Goal: Information Seeking & Learning: Learn about a topic

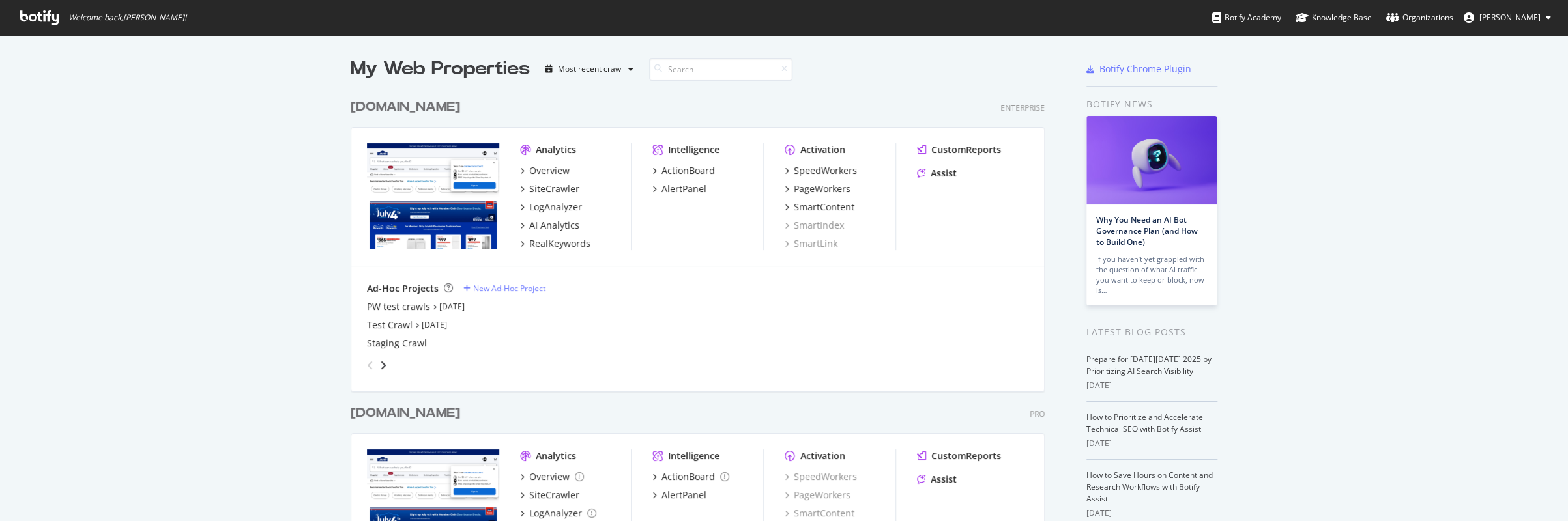
scroll to position [511, 1548]
click at [410, 104] on div "[DOMAIN_NAME]" at bounding box center [405, 107] width 110 height 19
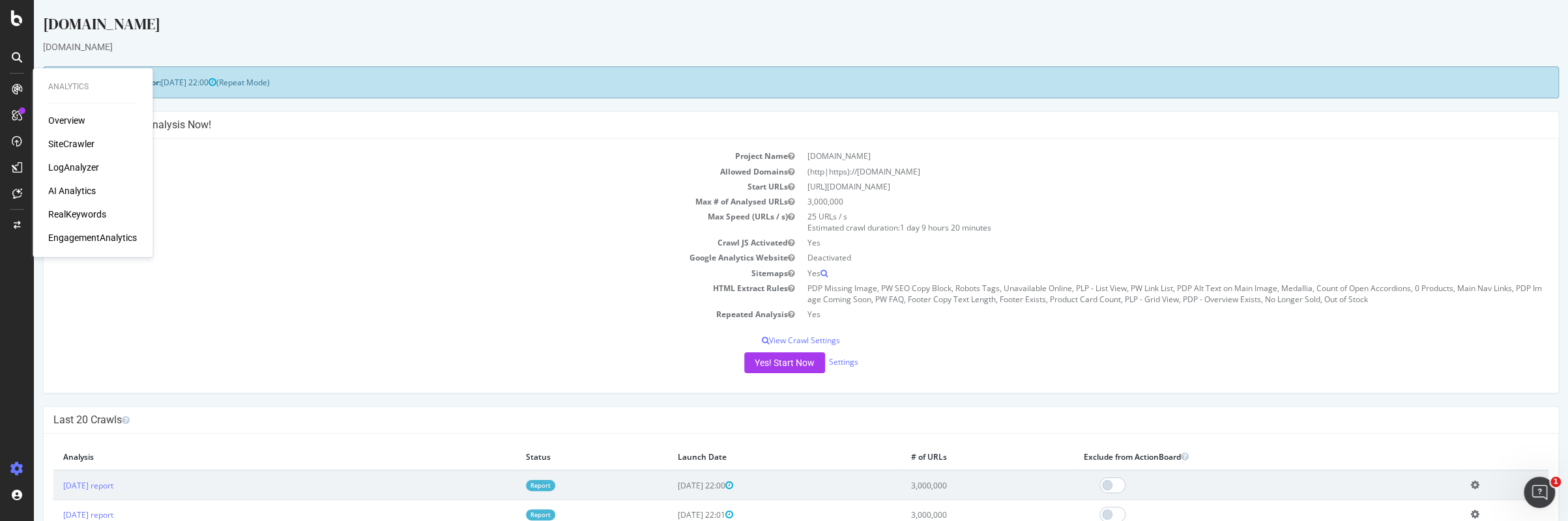
click at [70, 167] on div "LogAnalyzer" at bounding box center [73, 167] width 51 height 13
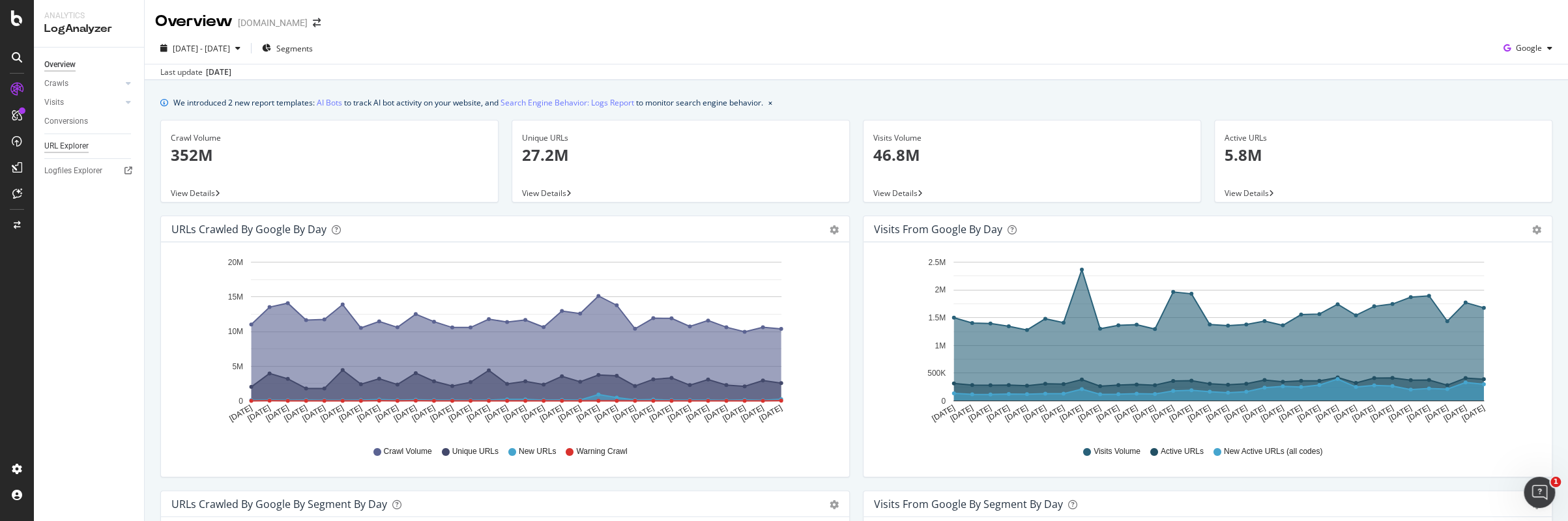
click at [77, 142] on div "URL Explorer" at bounding box center [67, 146] width 45 height 14
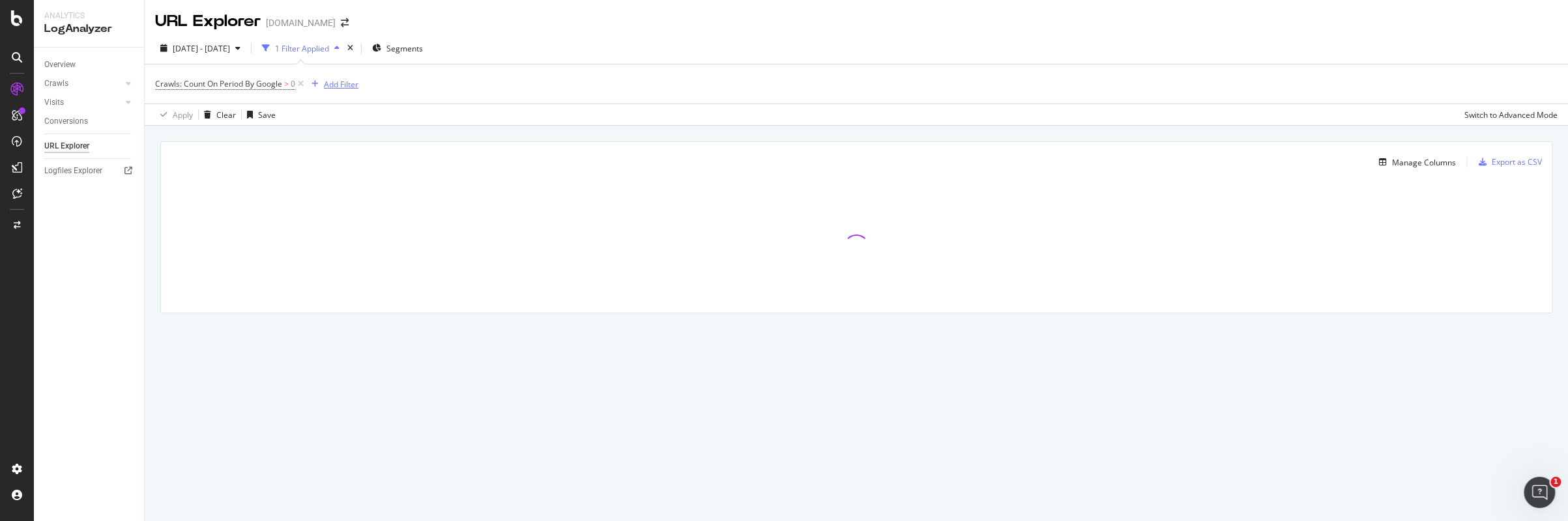
click at [335, 83] on div "Add Filter" at bounding box center [341, 84] width 35 height 11
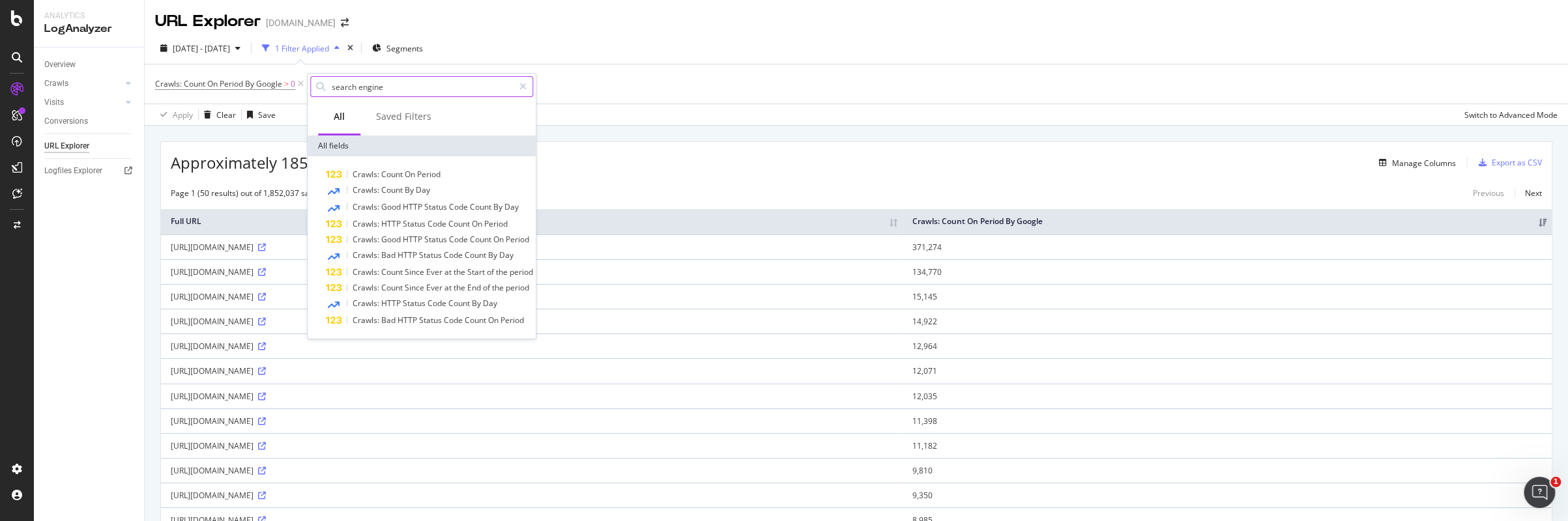
click at [360, 87] on input "search engine" at bounding box center [421, 87] width 183 height 20
drag, startPoint x: 401, startPoint y: 88, endPoint x: 94, endPoint y: 31, distance: 312.2
click at [123, 41] on body "Analytics LogAnalyzer Overview Crawls Daily Distribution Segments Distribution …" at bounding box center [784, 260] width 1568 height 521
type input "search engine"
click at [71, 194] on div "SpeedWorkers" at bounding box center [77, 196] width 58 height 13
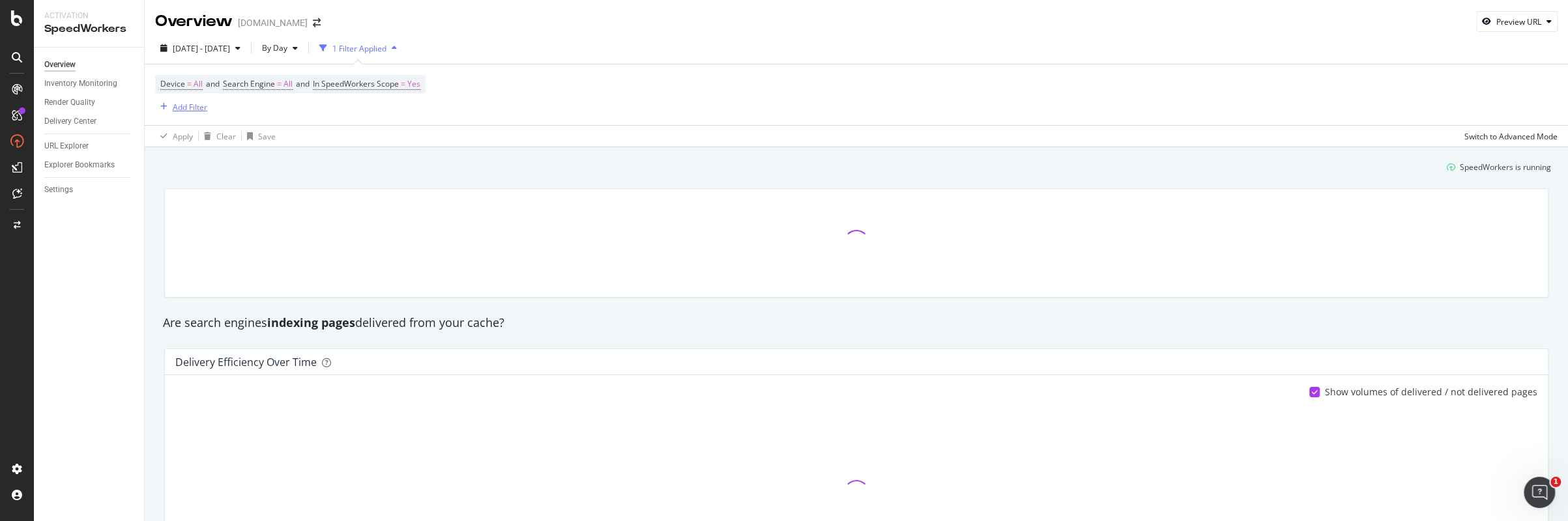
click at [184, 112] on div "Add Filter" at bounding box center [180, 107] width 52 height 14
click at [222, 110] on input "text" at bounding box center [280, 109] width 202 height 20
type input "search engine"
click at [240, 194] on span "Engine" at bounding box center [242, 196] width 27 height 11
click at [201, 137] on icon at bounding box center [201, 139] width 9 height 8
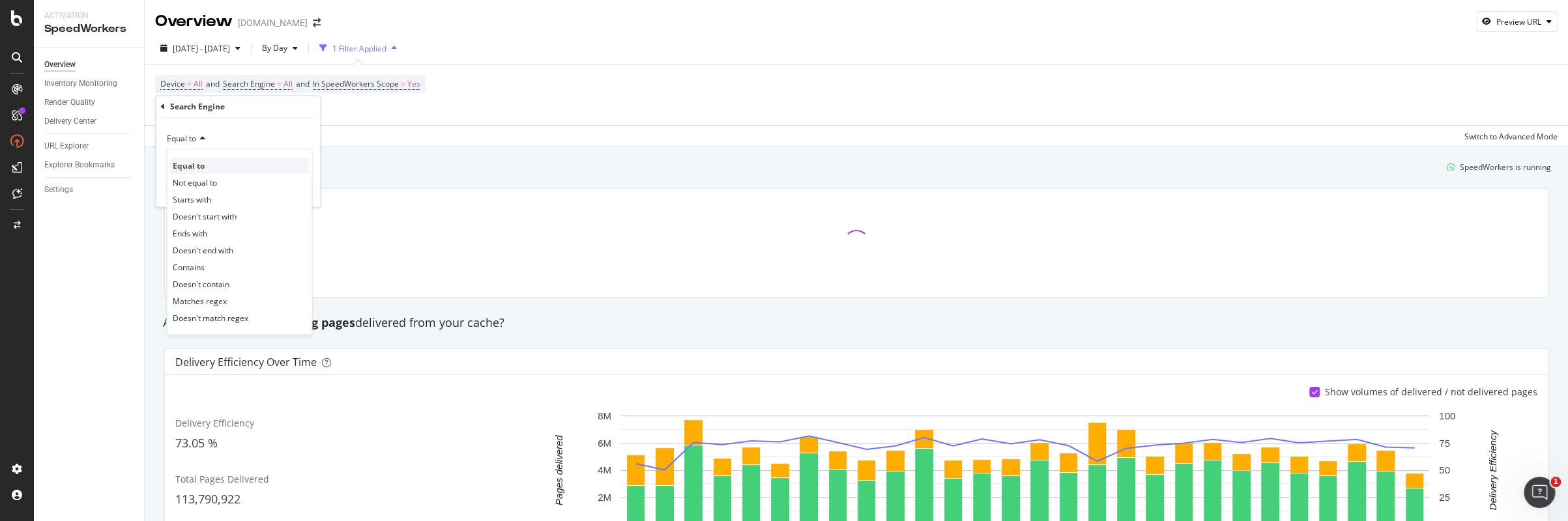
click at [211, 171] on div "Equal to" at bounding box center [239, 166] width 139 height 17
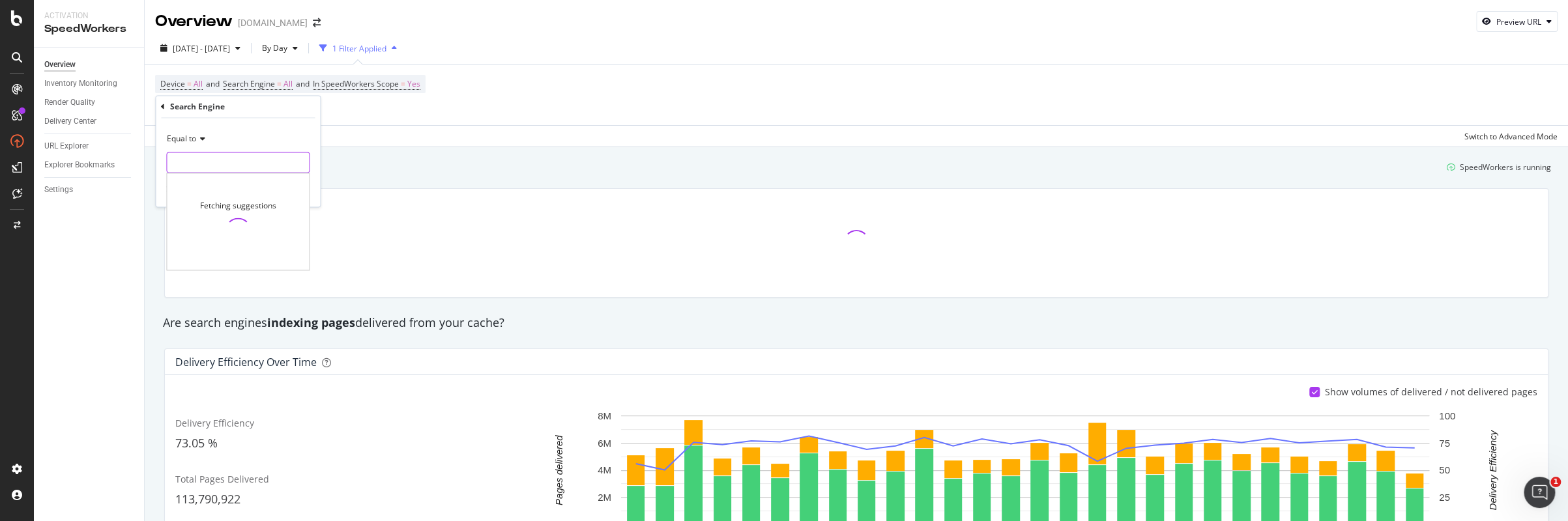
click at [211, 169] on input "text" at bounding box center [238, 163] width 142 height 21
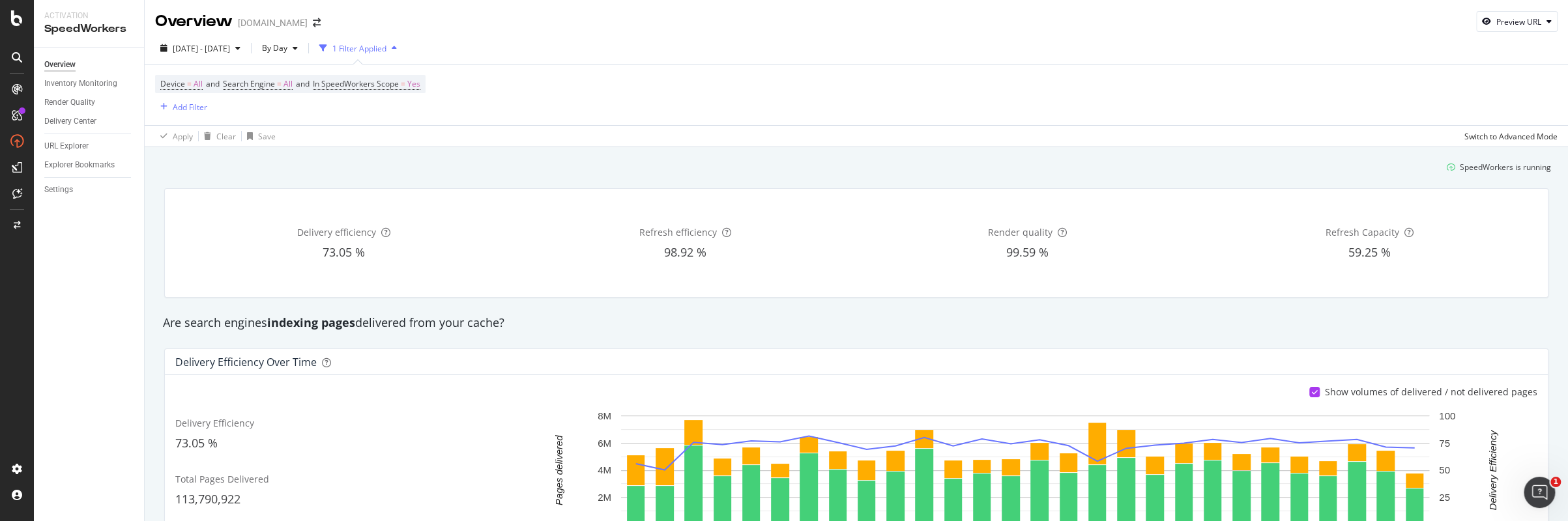
scroll to position [65, 0]
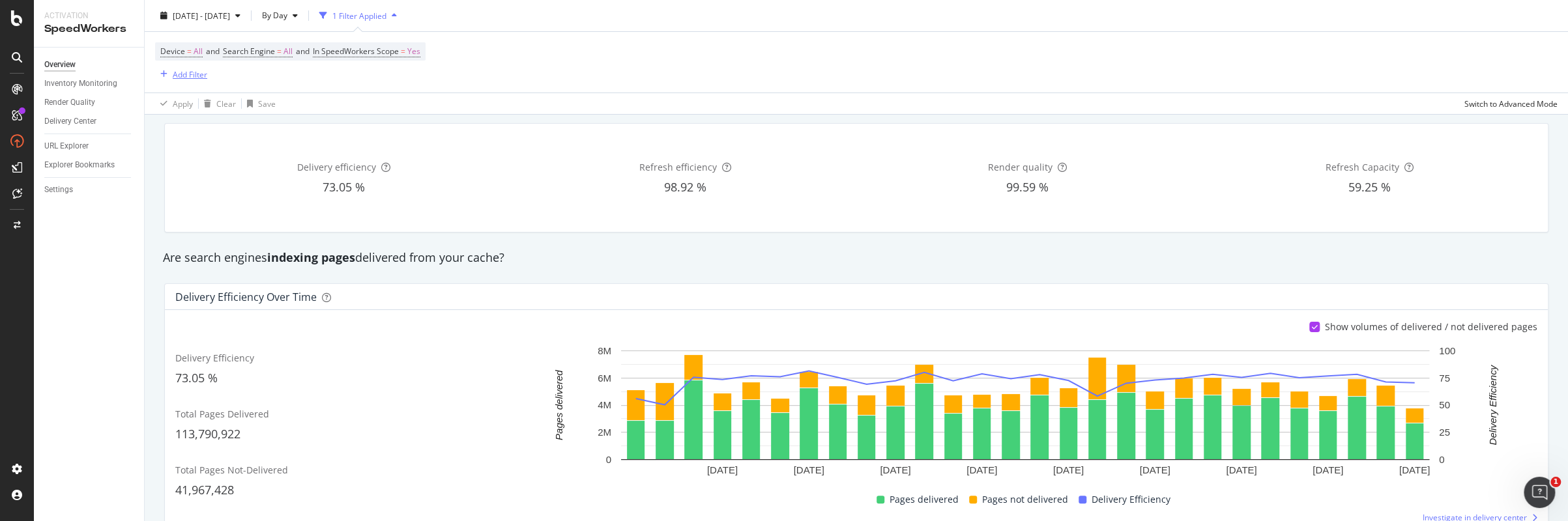
click at [198, 73] on div "Add Filter" at bounding box center [190, 73] width 35 height 11
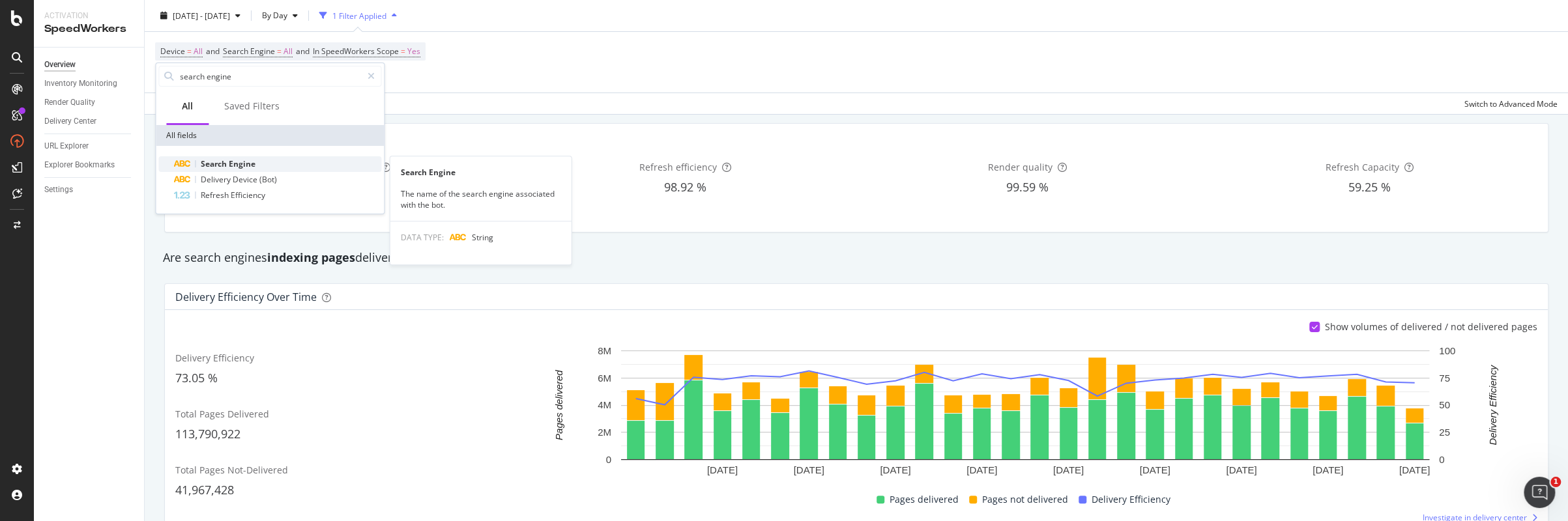
click at [225, 158] on span "Search" at bounding box center [215, 163] width 28 height 11
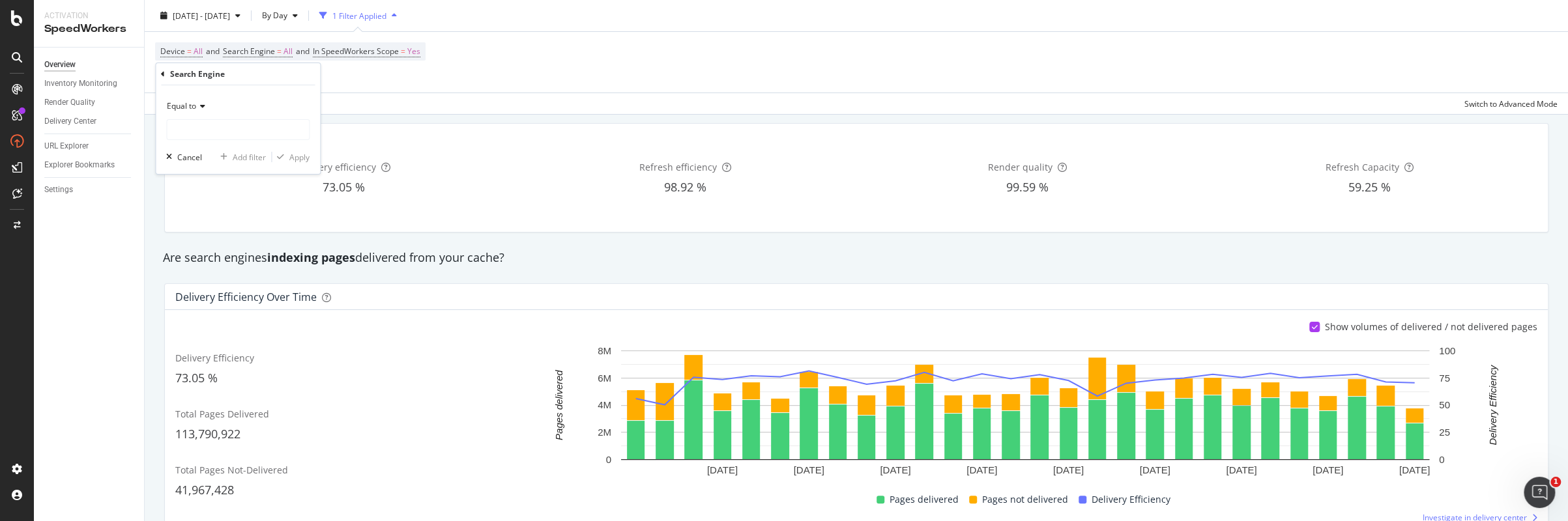
click at [196, 106] on icon at bounding box center [201, 106] width 9 height 8
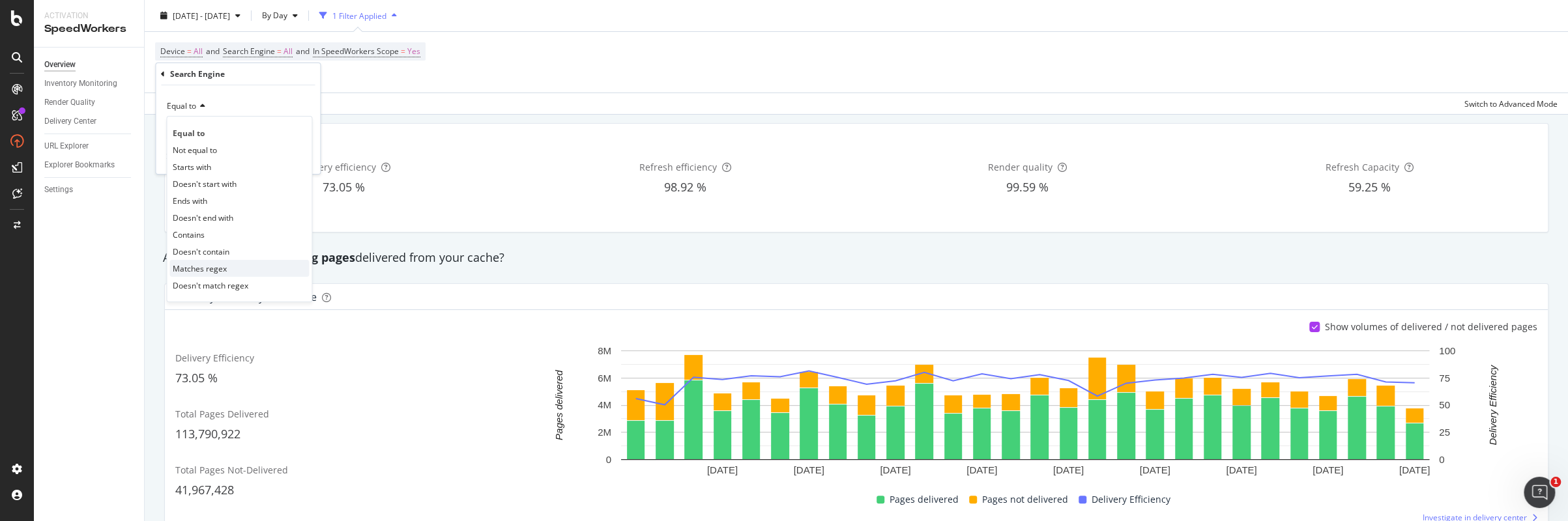
click at [229, 268] on div "Matches regex" at bounding box center [239, 268] width 139 height 17
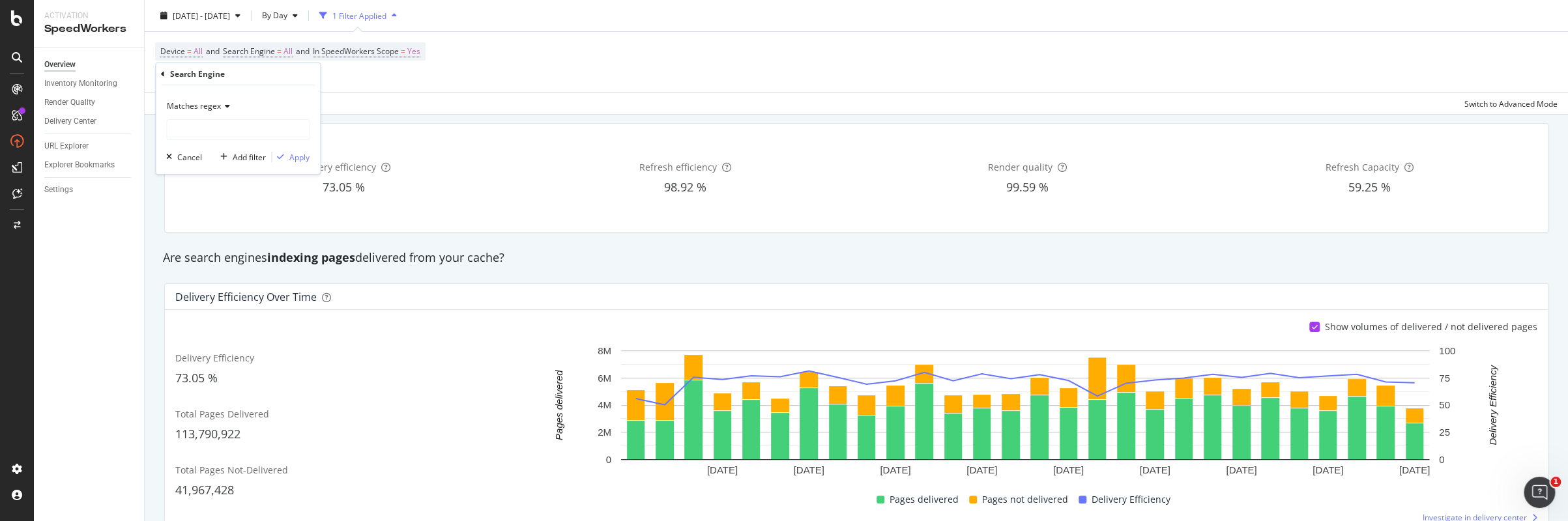
click at [219, 98] on div "Matches regex" at bounding box center [238, 106] width 143 height 21
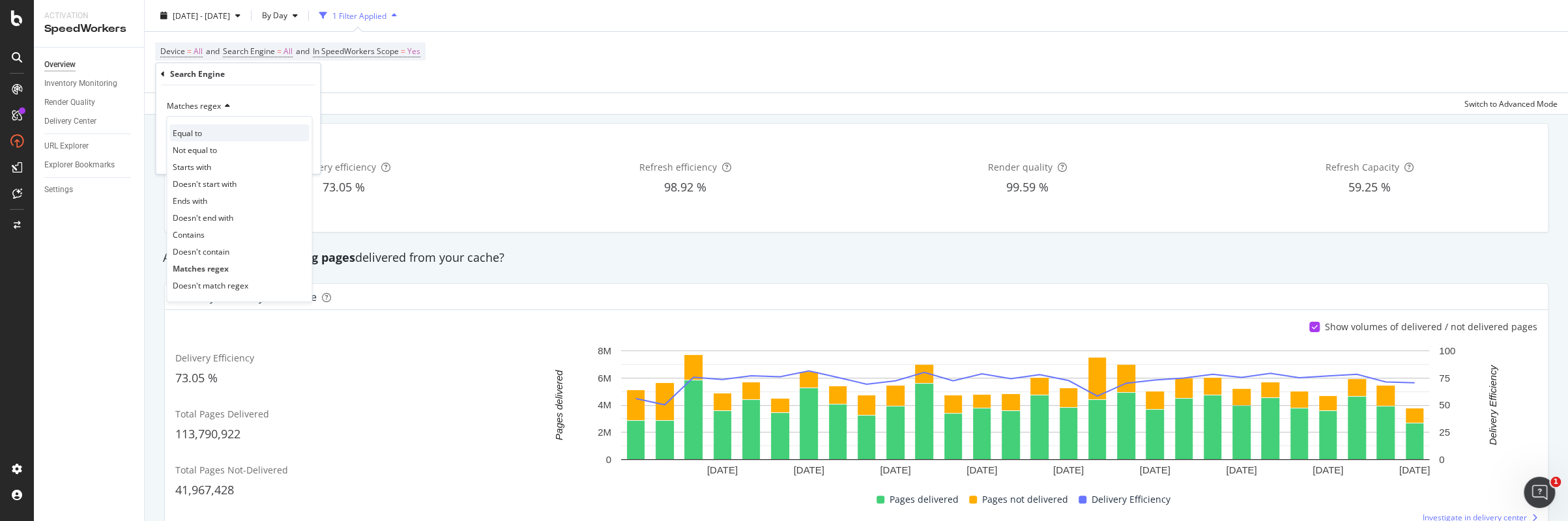
click at [211, 135] on div "Equal to" at bounding box center [239, 133] width 139 height 17
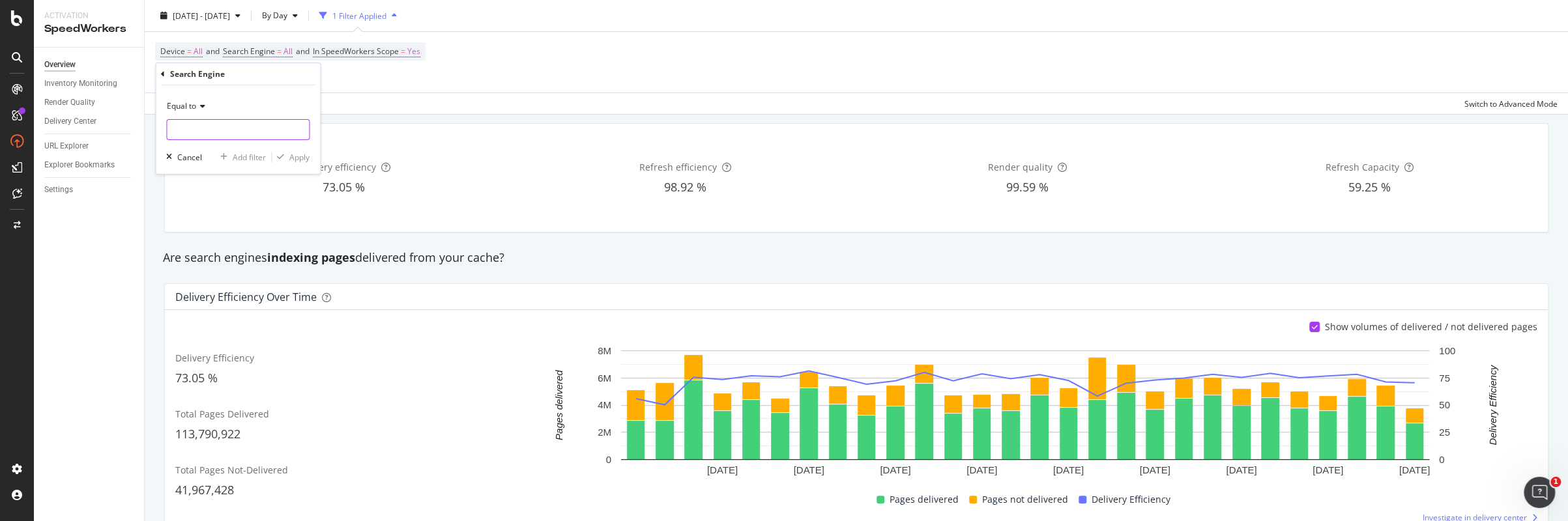
click at [211, 135] on input "text" at bounding box center [238, 130] width 142 height 21
click at [221, 203] on span "perplexity" at bounding box center [213, 202] width 87 height 11
type input "perplexity"
click at [224, 129] on input "perplexity" at bounding box center [228, 130] width 123 height 21
click at [197, 106] on icon at bounding box center [201, 106] width 9 height 8
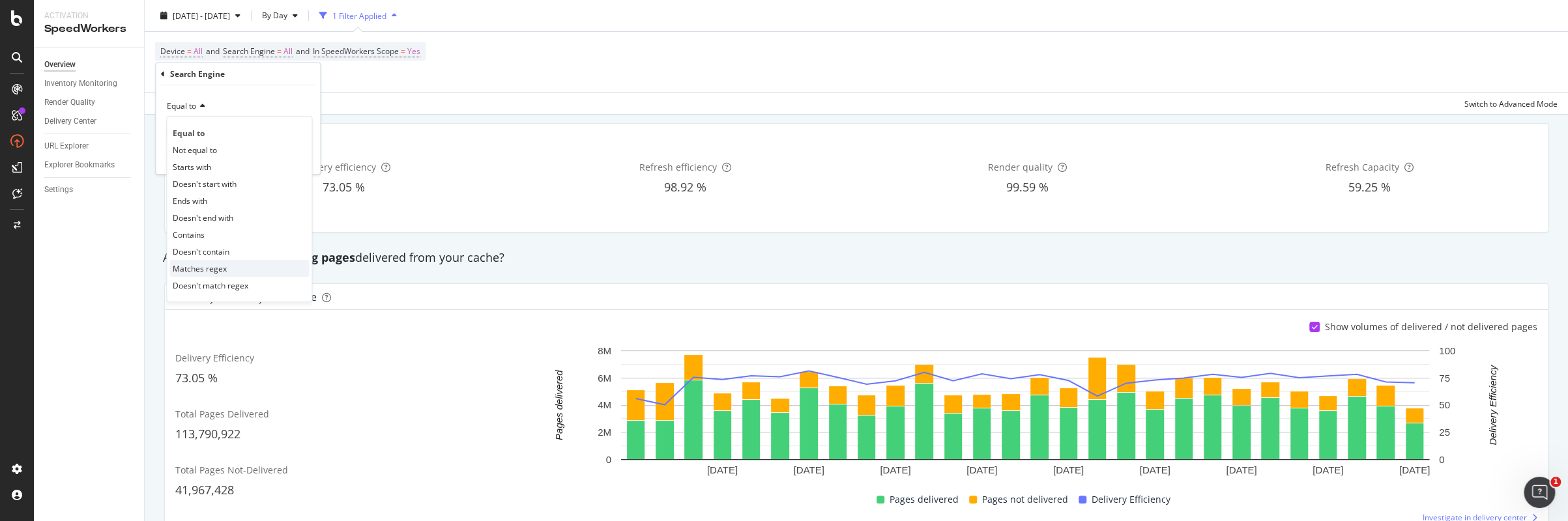
click at [221, 269] on span "Matches regex" at bounding box center [200, 268] width 54 height 11
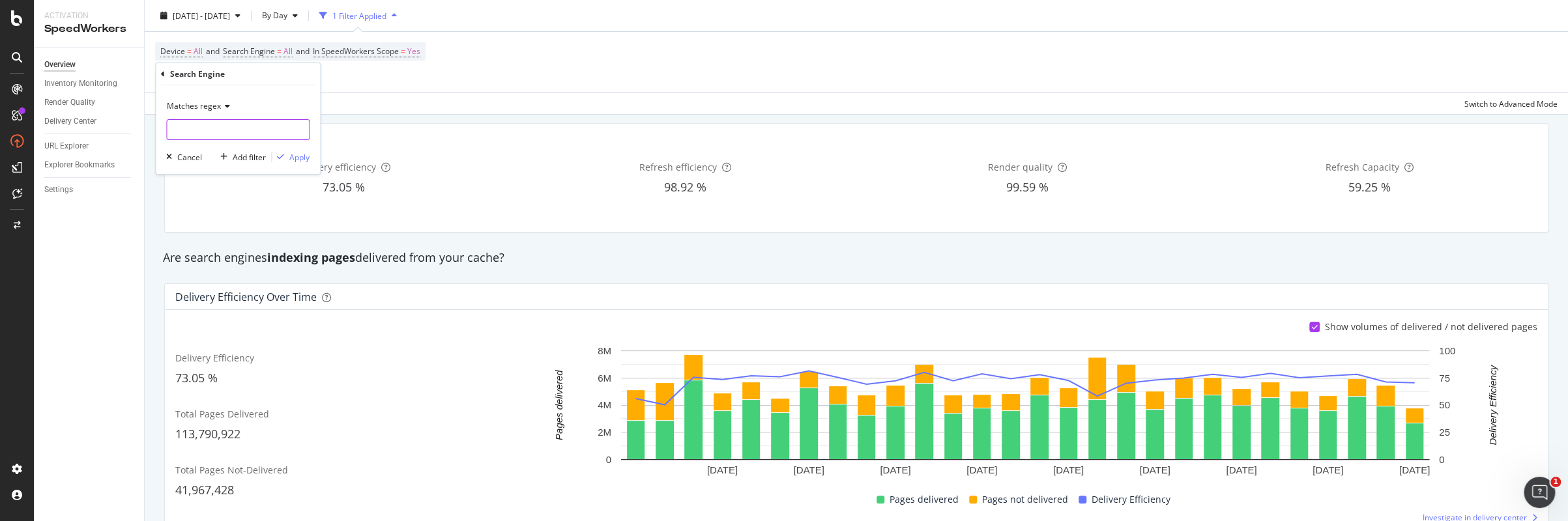
click at [247, 129] on input "text" at bounding box center [238, 130] width 142 height 21
paste input "perplexity"
type input "perplexity|openai|bing"
click at [300, 158] on div "Apply" at bounding box center [299, 157] width 20 height 11
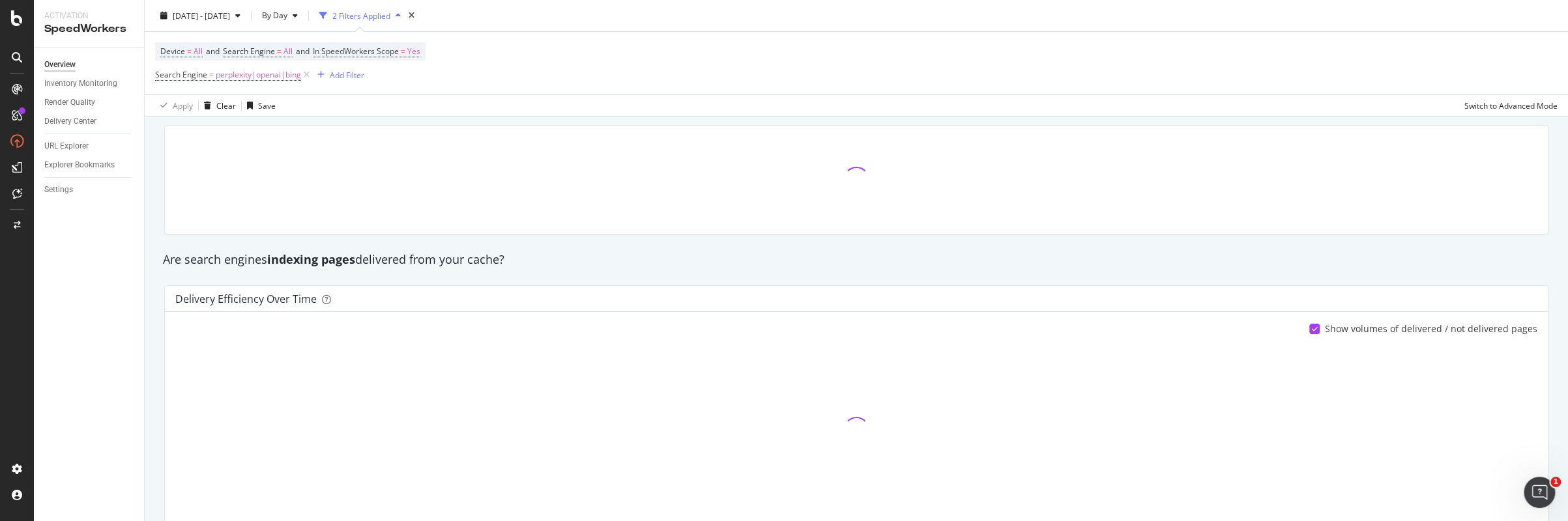
scroll to position [66, 0]
click at [89, 145] on div "URL Explorer" at bounding box center [67, 146] width 45 height 14
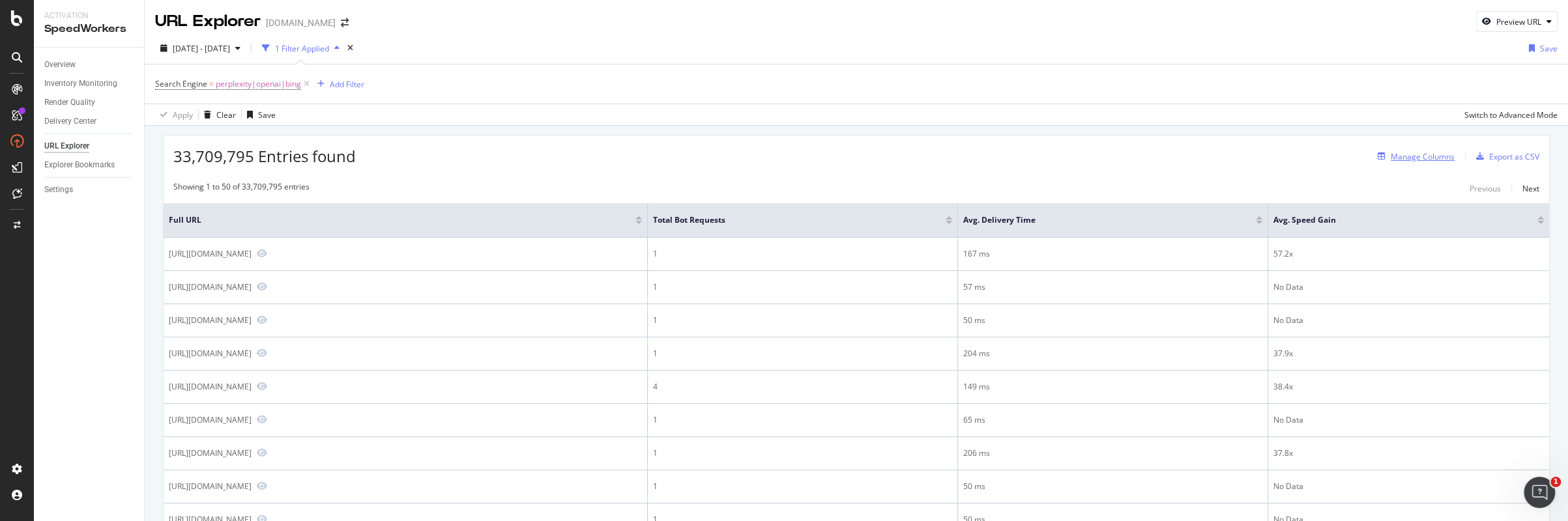
click at [1422, 161] on div "Manage Columns" at bounding box center [1413, 156] width 82 height 14
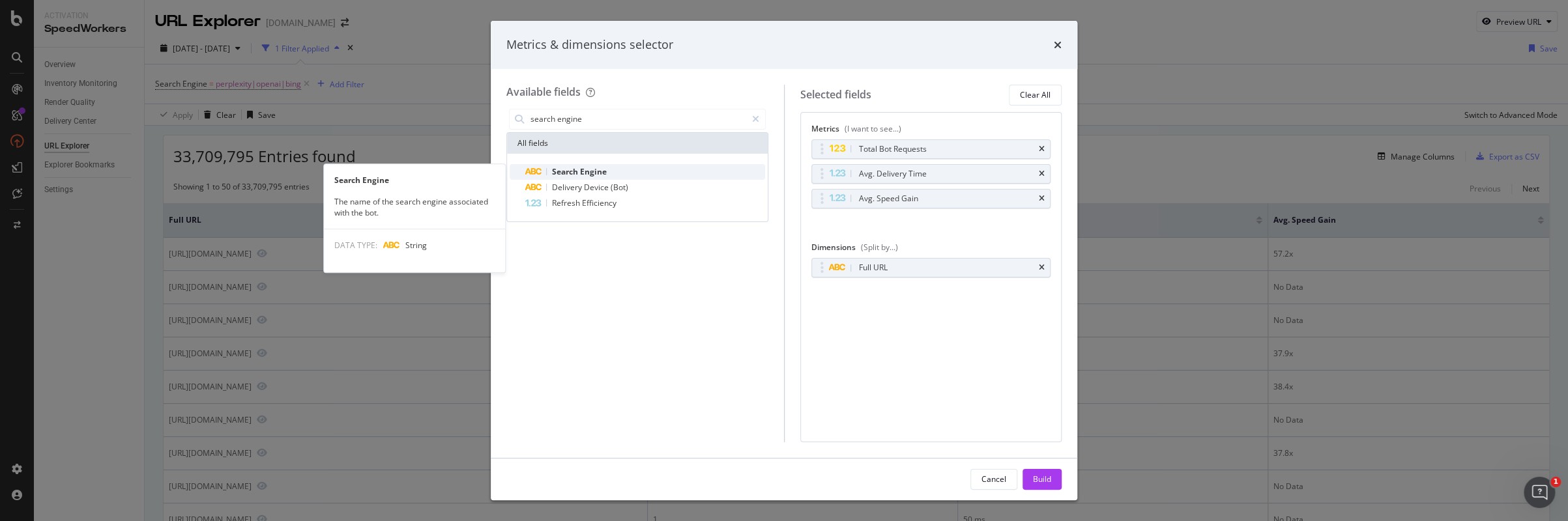
type input "search engine"
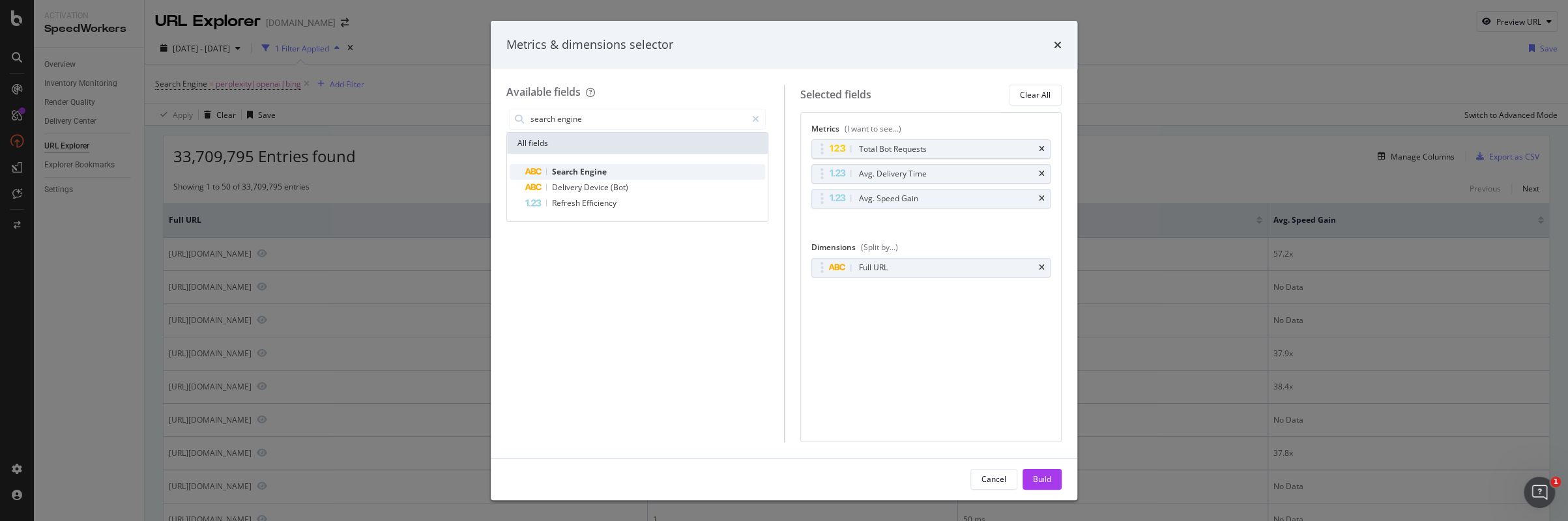
click at [579, 170] on span "Search Engine" at bounding box center [579, 171] width 54 height 11
drag, startPoint x: 818, startPoint y: 291, endPoint x: 818, endPoint y: 269, distance: 22.0
click at [818, 268] on body "Activation SpeedWorkers Overview Inventory Monitoring Render Quality Delivery C…" at bounding box center [784, 260] width 1568 height 521
click at [1038, 289] on icon "times" at bounding box center [1041, 293] width 6 height 8
click at [1044, 195] on div "Avg. Speed Gain" at bounding box center [931, 199] width 238 height 18
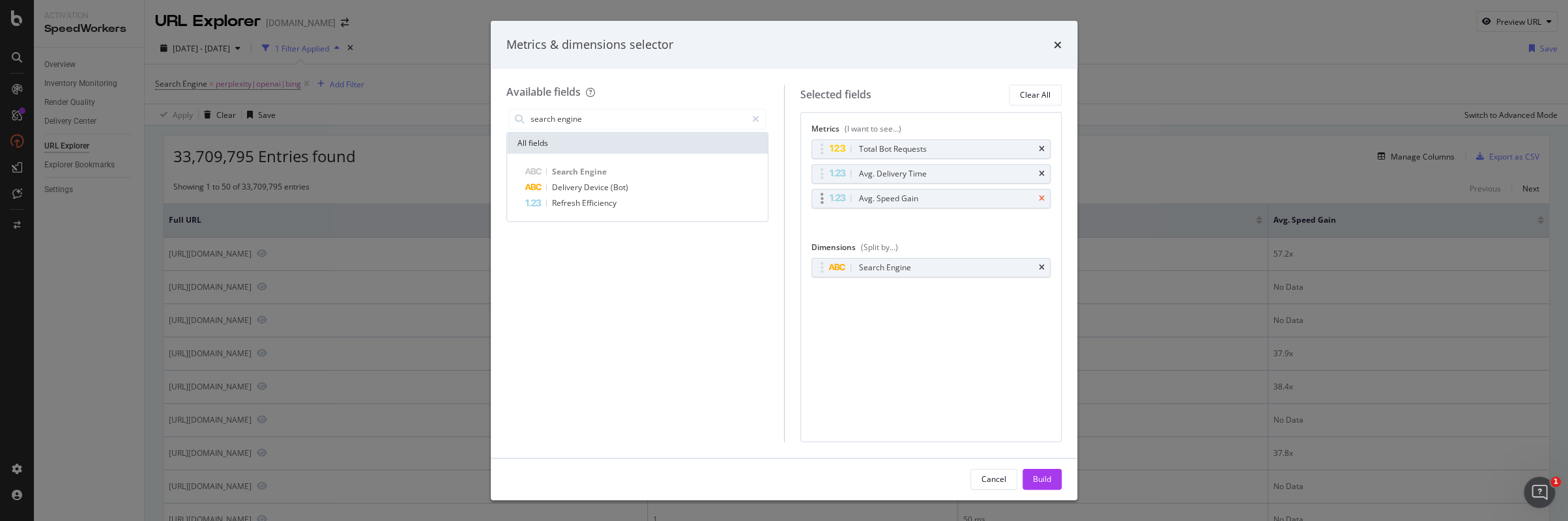
click at [1042, 196] on icon "times" at bounding box center [1041, 199] width 6 height 8
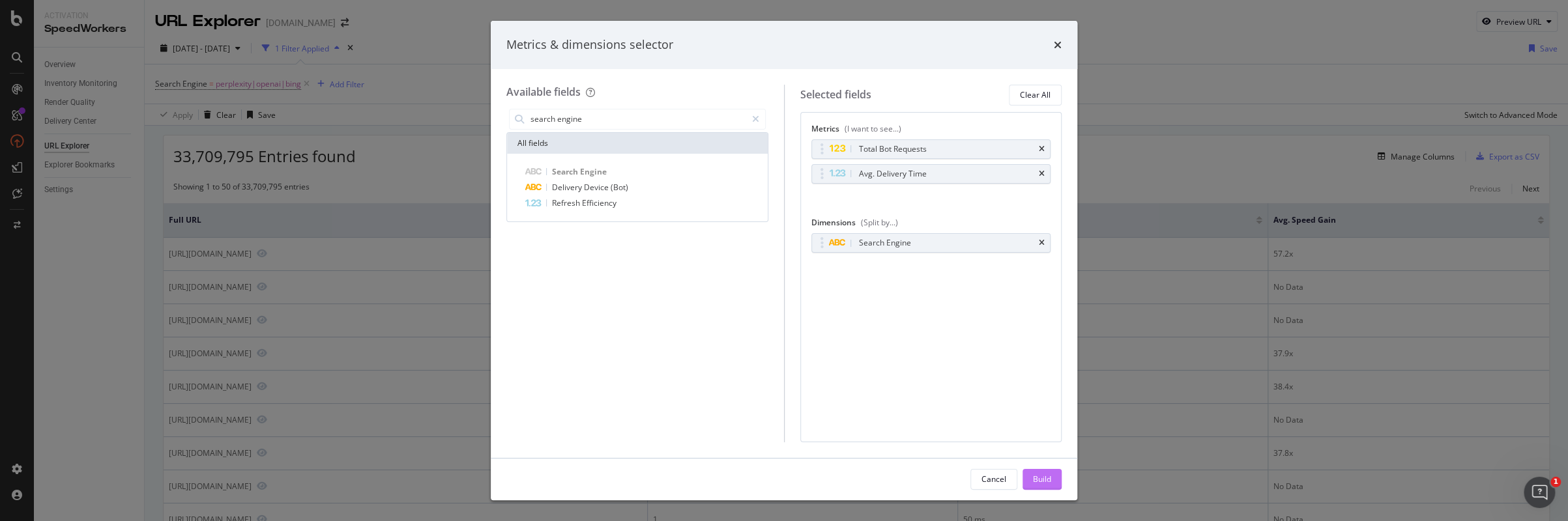
click at [1042, 480] on div "Build" at bounding box center [1042, 479] width 18 height 11
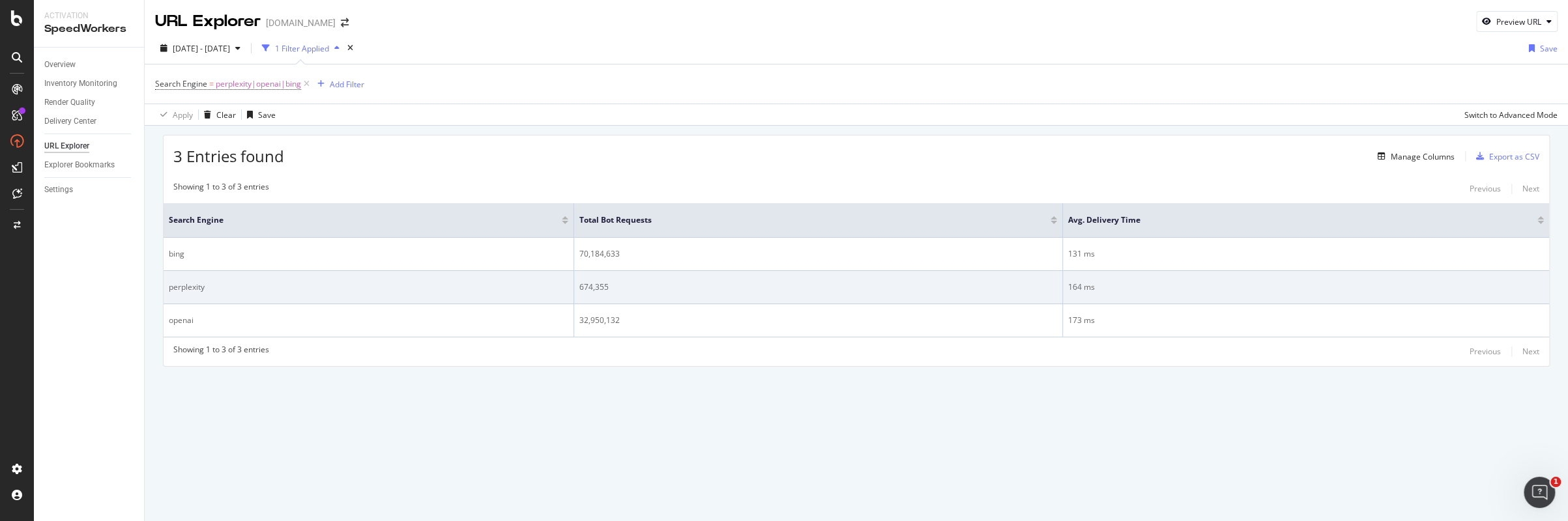
click at [190, 288] on div "perplexity" at bounding box center [368, 287] width 400 height 12
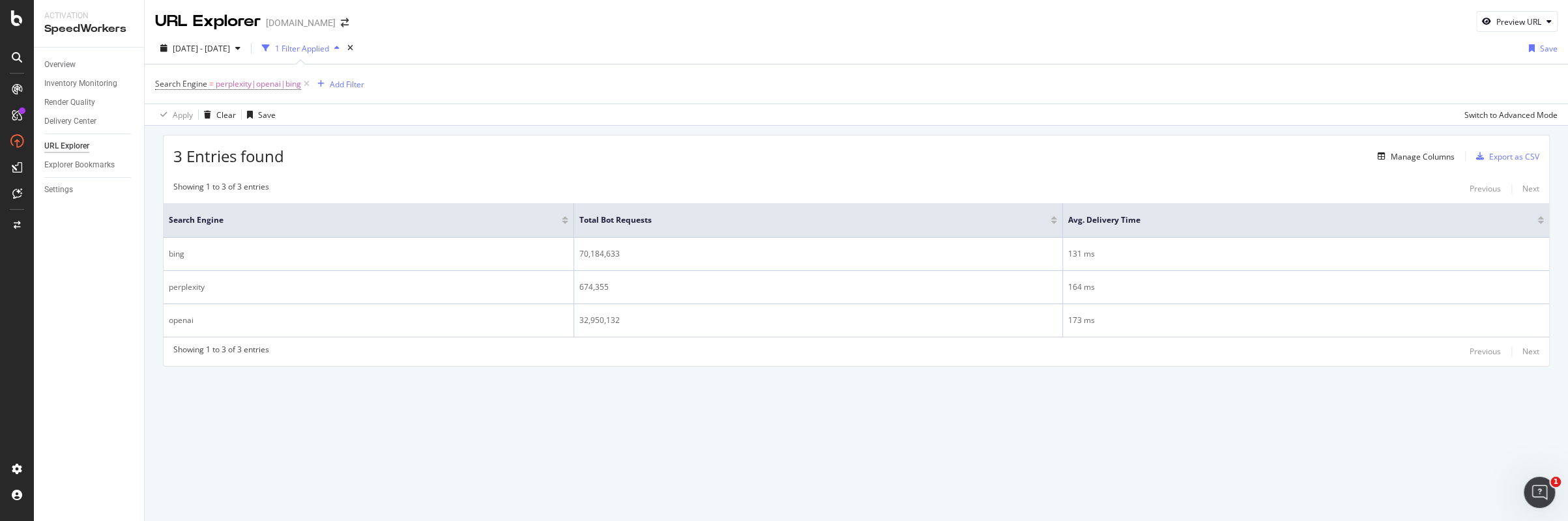
click at [536, 93] on div "Search Engine = perplexity|openai|bing Add Filter" at bounding box center [856, 84] width 1402 height 39
click at [1280, 104] on div "Apply Clear Save Switch to Advanced Mode" at bounding box center [856, 114] width 1423 height 22
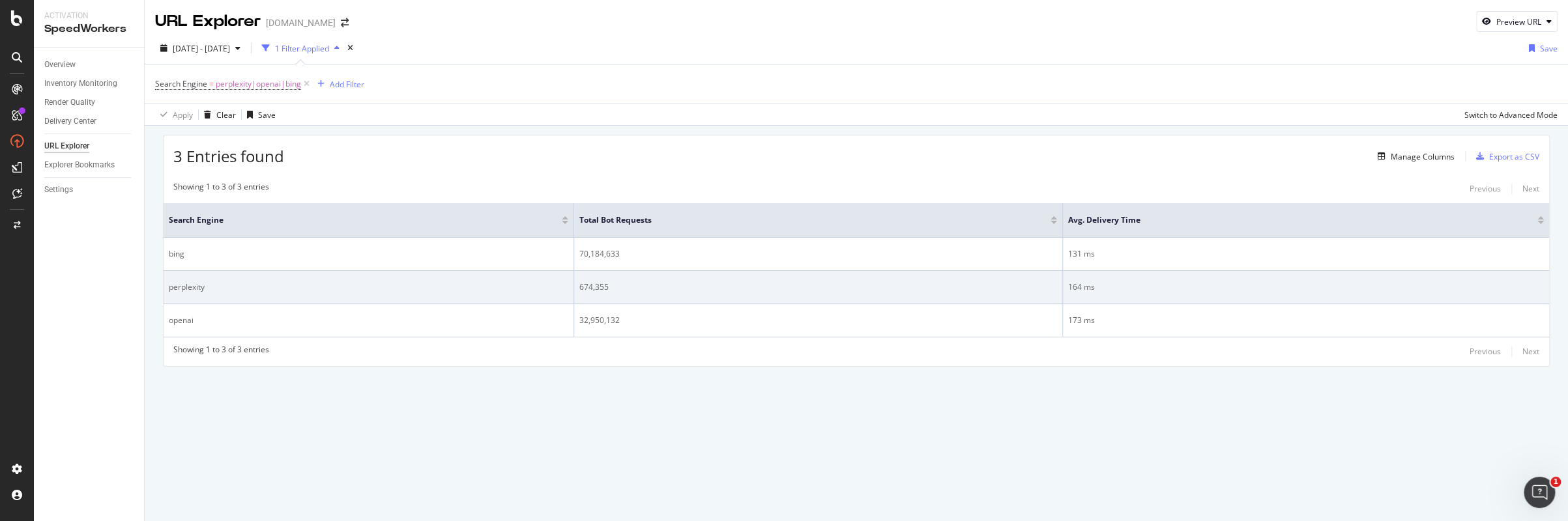
click at [189, 287] on div "perplexity" at bounding box center [368, 287] width 400 height 12
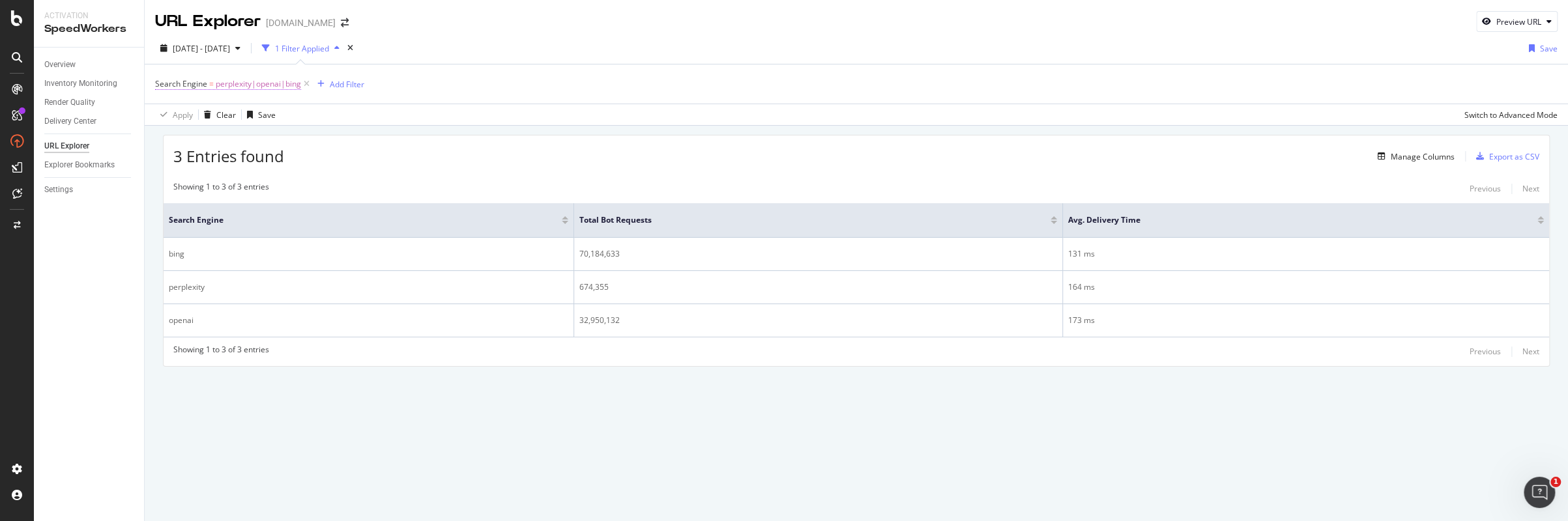
click at [252, 83] on span "perplexity|openai|bing" at bounding box center [259, 84] width 85 height 18
click at [244, 141] on input "perplexity|openai|bing" at bounding box center [228, 138] width 123 height 21
click at [265, 140] on input "perplexity|openai|bing" at bounding box center [228, 138] width 123 height 21
drag, startPoint x: 251, startPoint y: 138, endPoint x: 211, endPoint y: 132, distance: 40.4
click at [211, 132] on input "perplexity|openai|bing" at bounding box center [228, 138] width 123 height 21
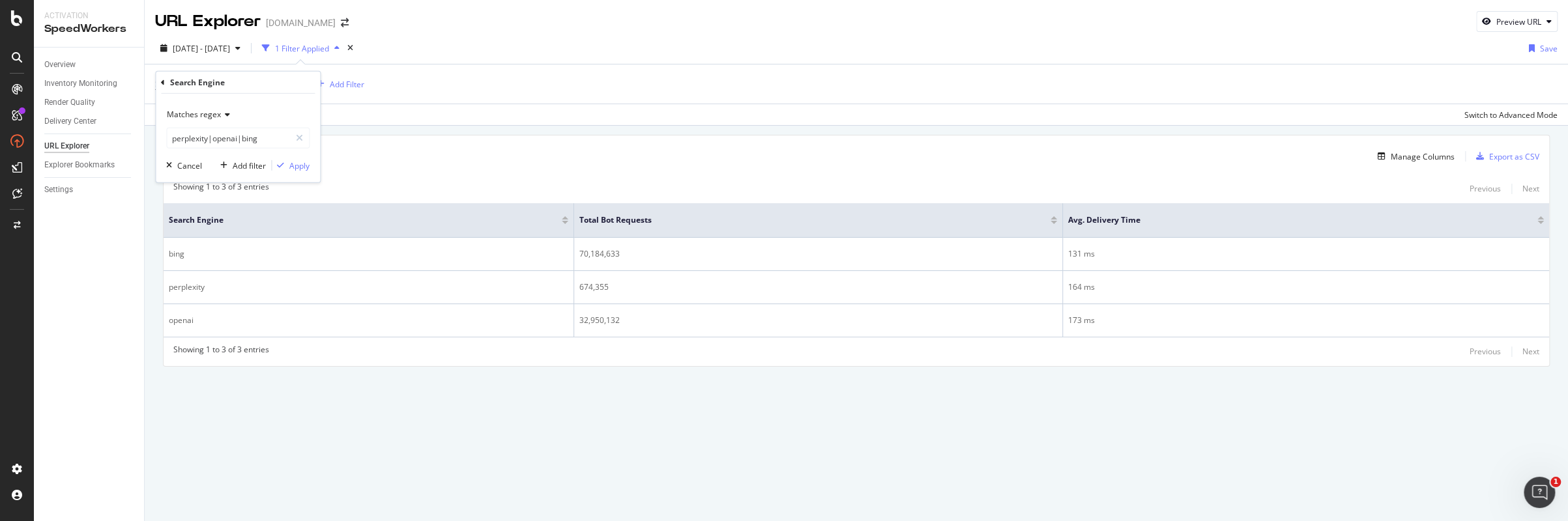
click at [216, 112] on span "Matches regex" at bounding box center [194, 114] width 54 height 11
click at [208, 138] on div "Equal to" at bounding box center [239, 142] width 139 height 17
click at [221, 137] on input "text" at bounding box center [238, 138] width 142 height 21
click at [204, 208] on span "perplexity" at bounding box center [213, 211] width 87 height 11
type input "perplexity"
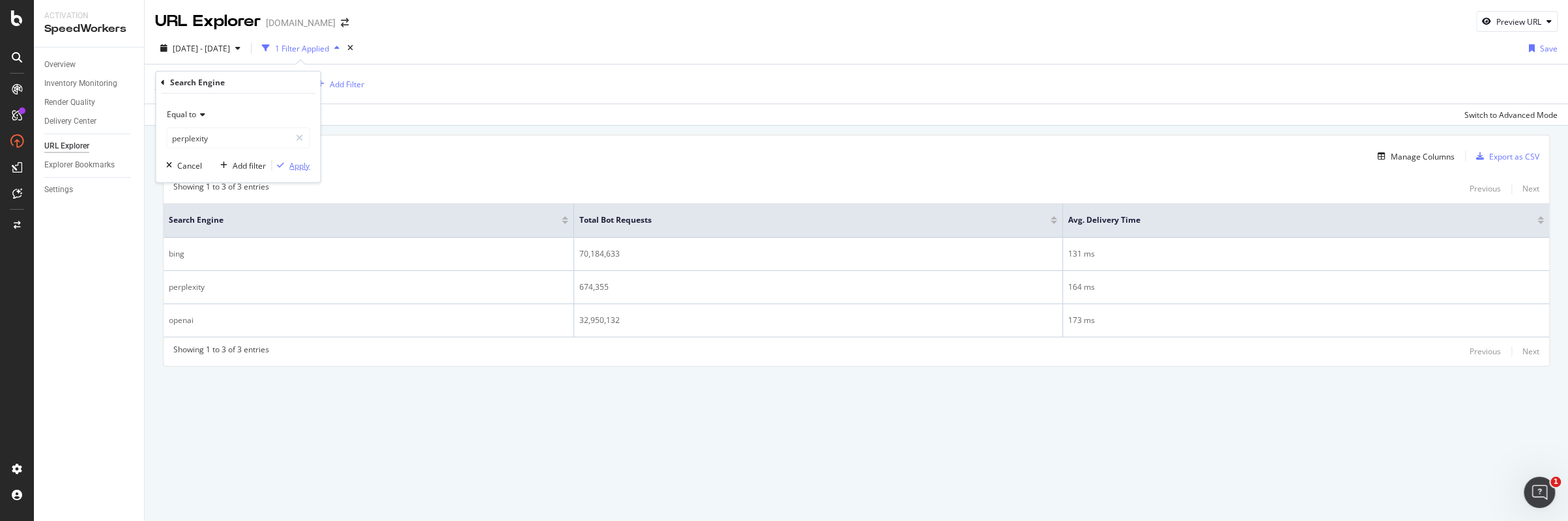
click at [295, 166] on div "Apply" at bounding box center [299, 165] width 20 height 11
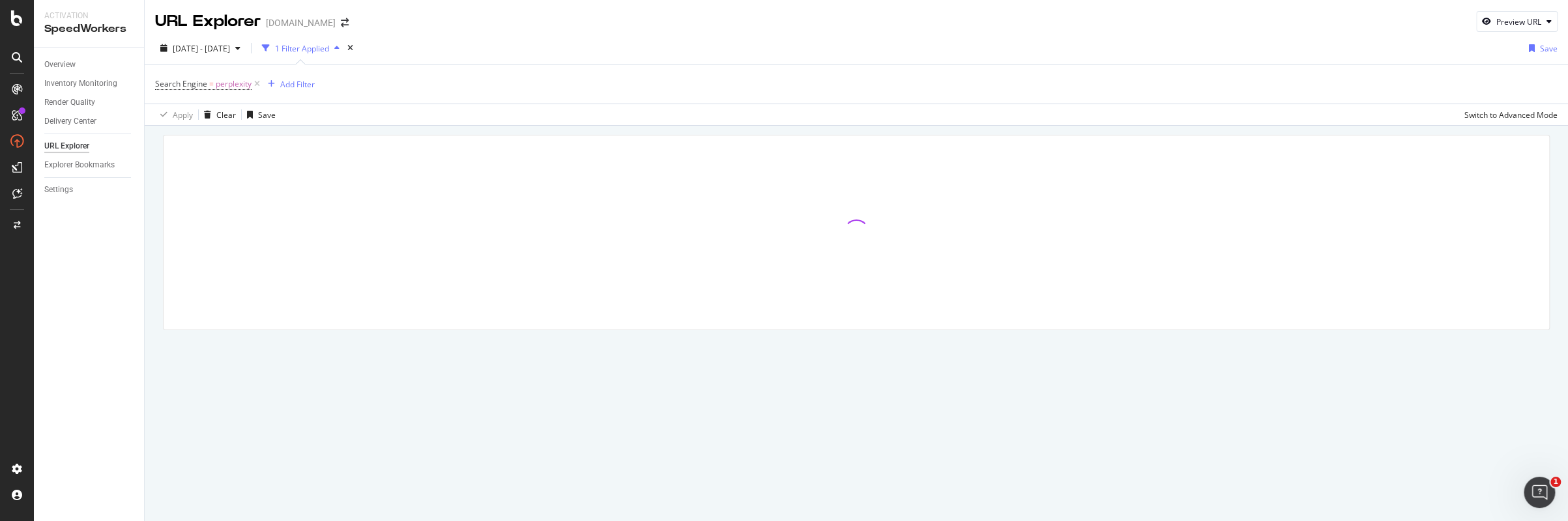
click at [1210, 87] on div "Search Engine = perplexity Add Filter" at bounding box center [856, 84] width 1402 height 39
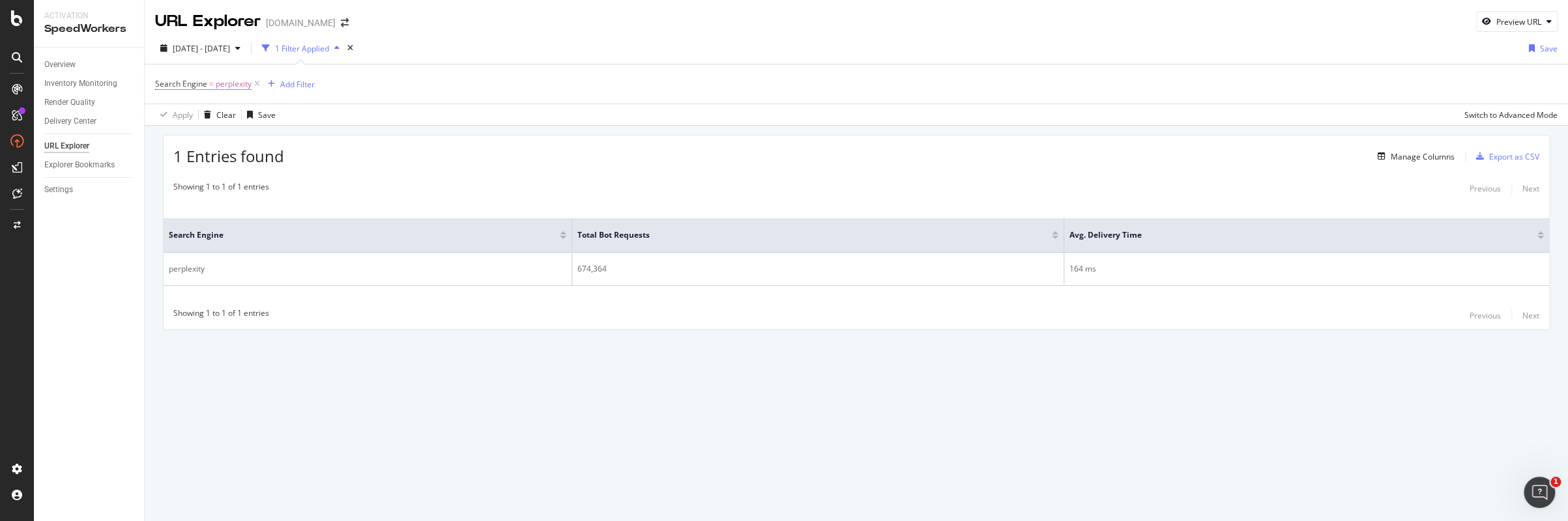
click at [148, 291] on div "1 Entries found Manage Columns Export as CSV Showing 1 to 1 of 1 entries Previo…" at bounding box center [856, 251] width 1423 height 250
click at [1428, 157] on div "Manage Columns" at bounding box center [1422, 156] width 64 height 11
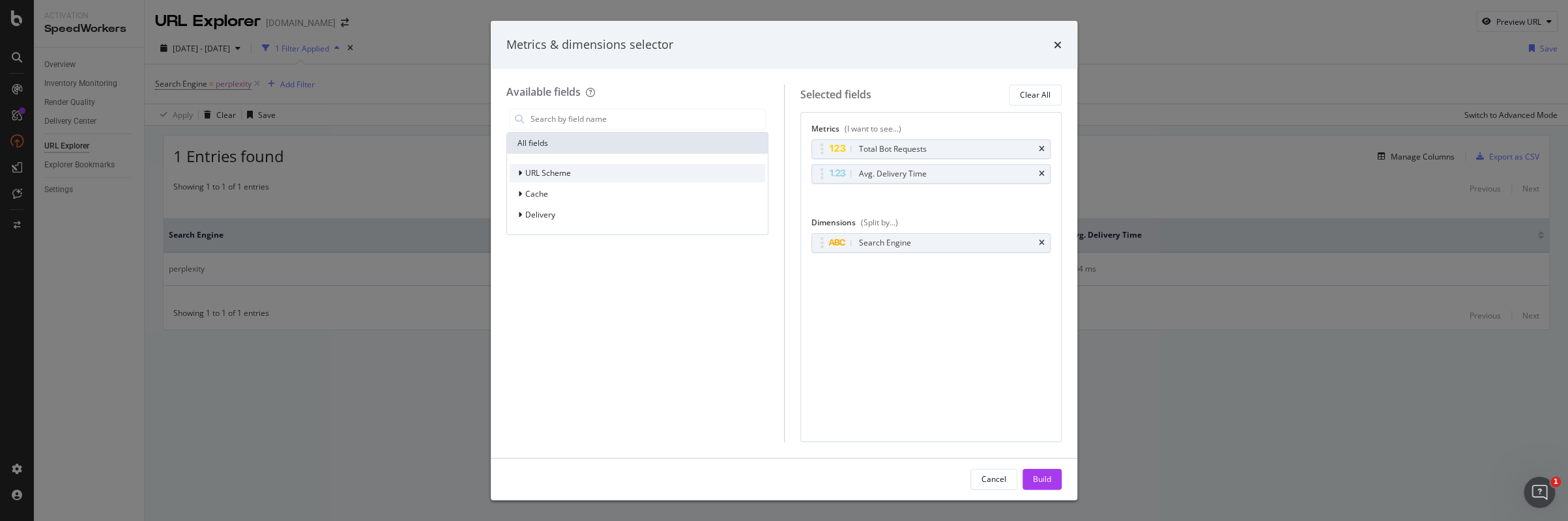
click at [551, 167] on span "URL Scheme" at bounding box center [547, 173] width 45 height 11
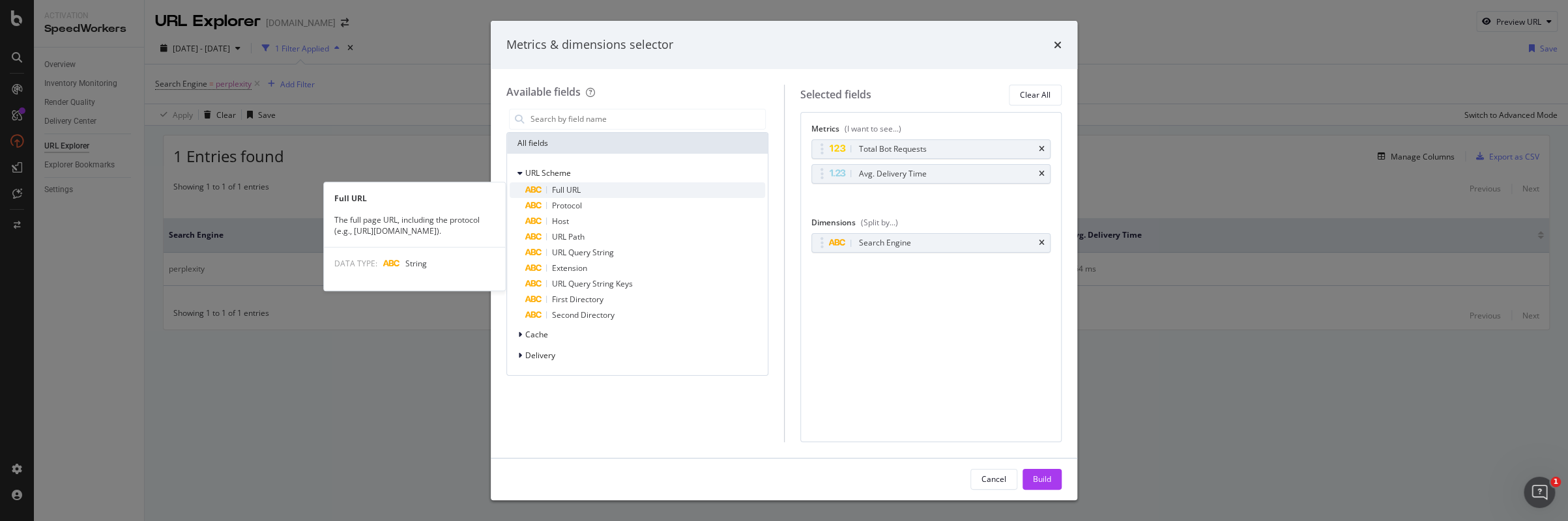
click at [545, 190] on div "Full URL" at bounding box center [645, 190] width 240 height 16
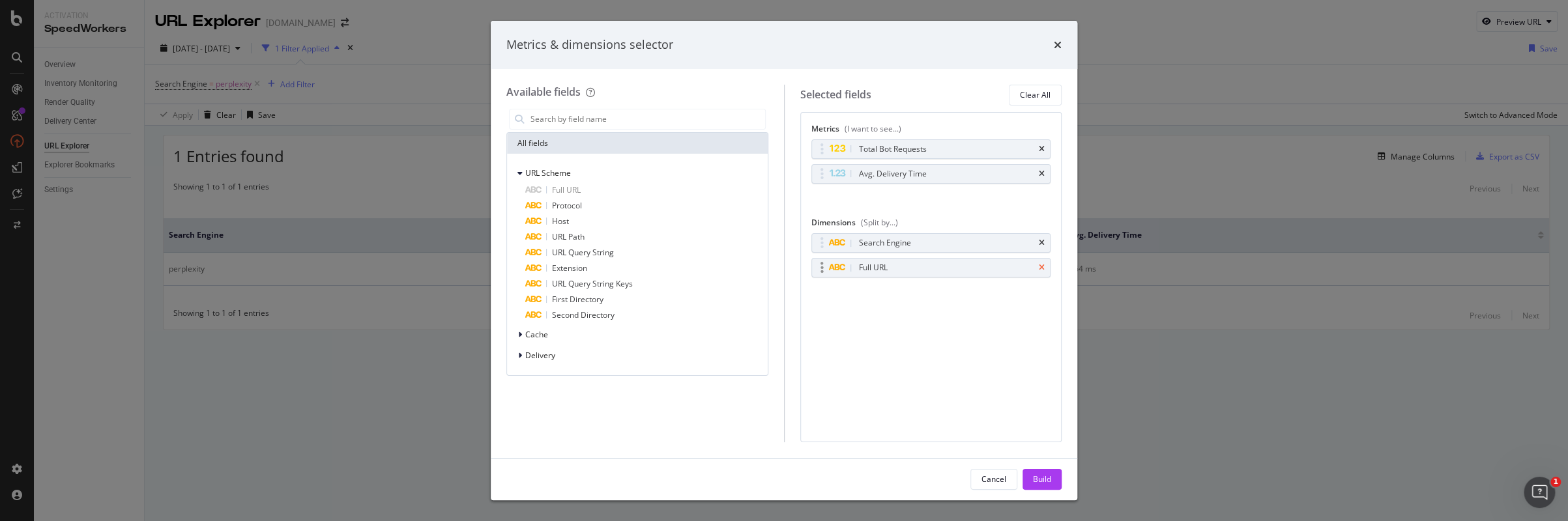
click at [1039, 240] on icon "times" at bounding box center [1041, 243] width 6 height 8
click at [1048, 478] on div "Build" at bounding box center [1042, 479] width 18 height 11
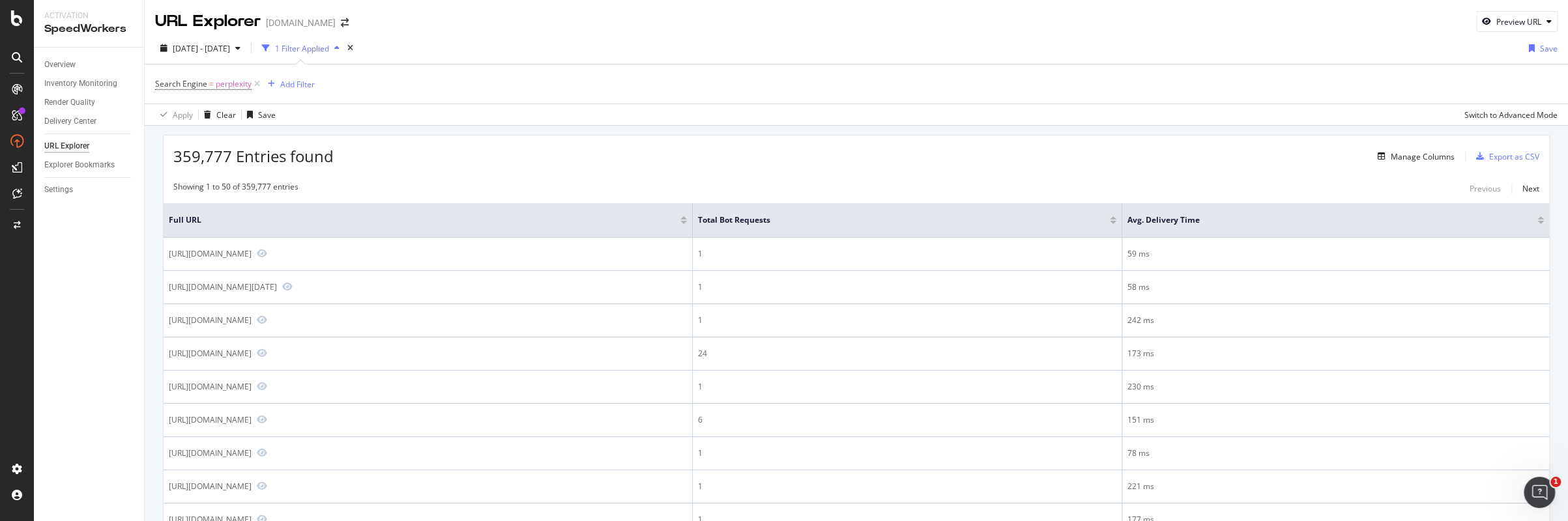
click at [132, 285] on div "Overview Inventory Monitoring Render Quality Delivery Center URL Explorer Explo…" at bounding box center [89, 284] width 110 height 474
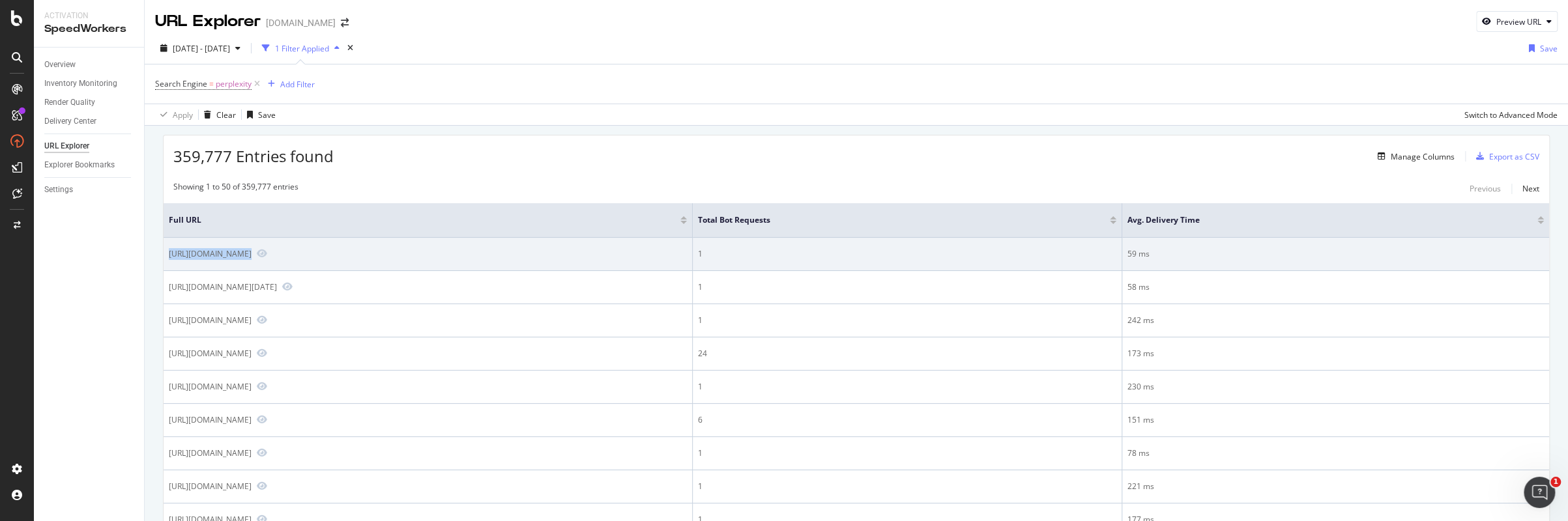
drag, startPoint x: 167, startPoint y: 255, endPoint x: 599, endPoint y: 242, distance: 432.2
click at [599, 242] on td "[URL][DOMAIN_NAME]" at bounding box center [428, 254] width 529 height 33
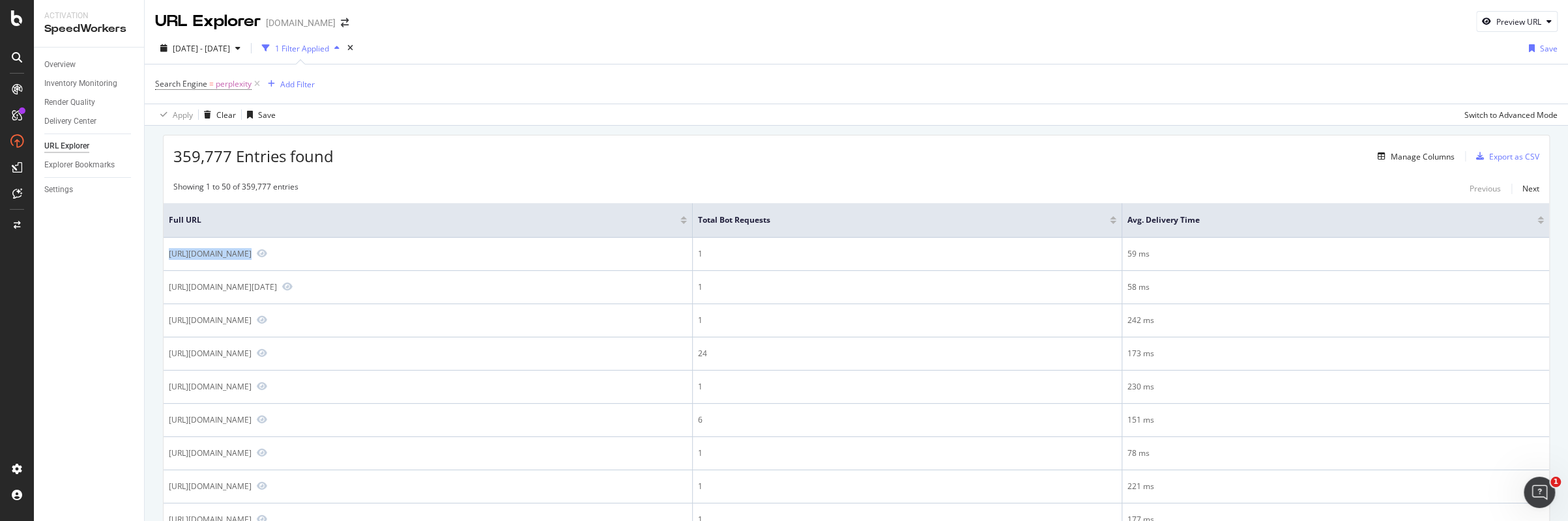
copy div "[URL][DOMAIN_NAME]"
click at [120, 273] on div "Overview Inventory Monitoring Render Quality Delivery Center URL Explorer Explo…" at bounding box center [89, 284] width 110 height 474
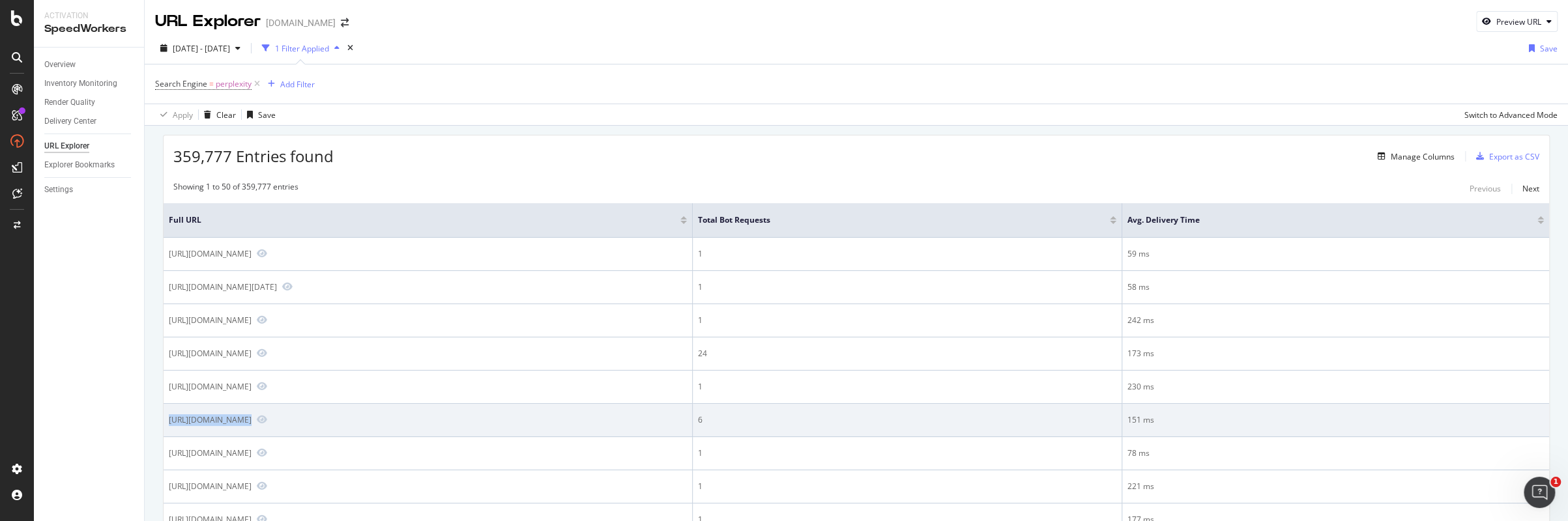
drag, startPoint x: 163, startPoint y: 421, endPoint x: 568, endPoint y: 409, distance: 405.2
click at [568, 409] on td "[URL][DOMAIN_NAME]" at bounding box center [428, 421] width 529 height 33
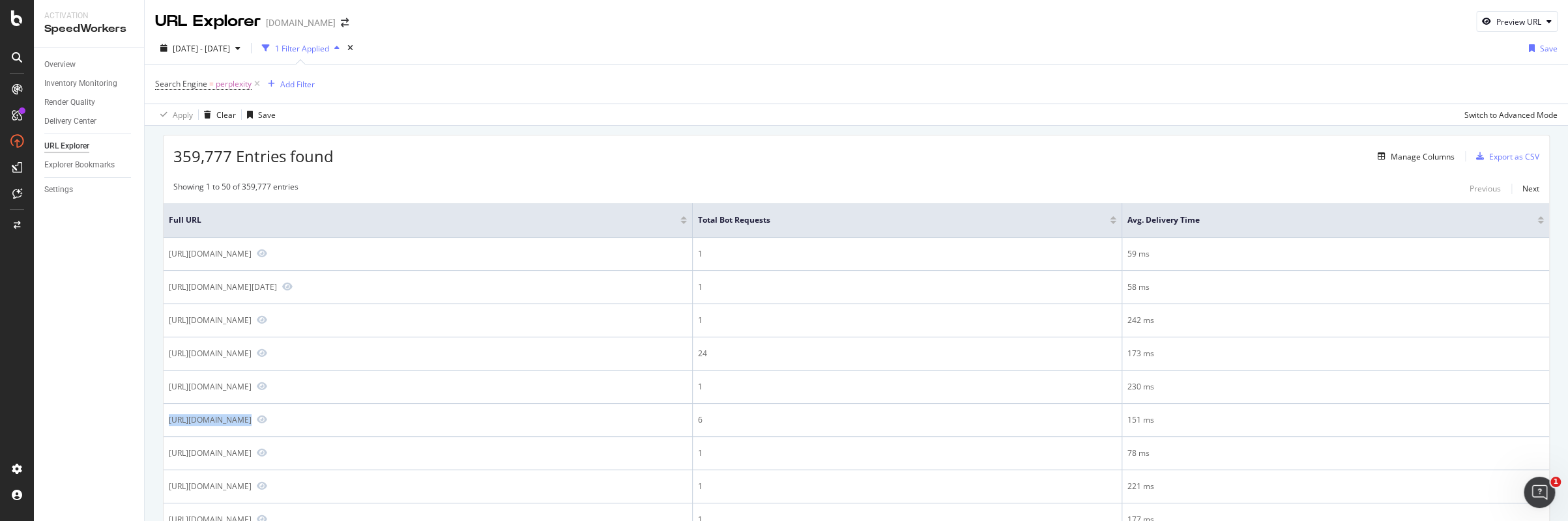
copy div "[URL][DOMAIN_NAME]"
click at [75, 335] on div "Overview Inventory Monitoring Render Quality Delivery Center URL Explorer Explo…" at bounding box center [89, 284] width 110 height 474
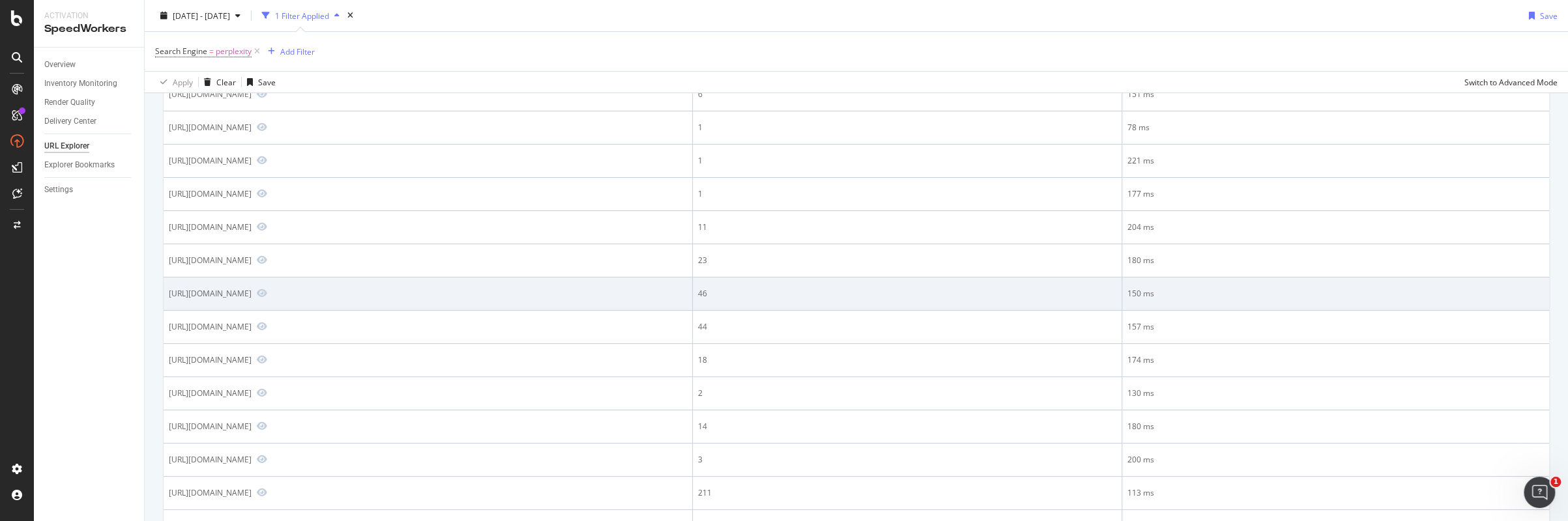
scroll to position [391, 0]
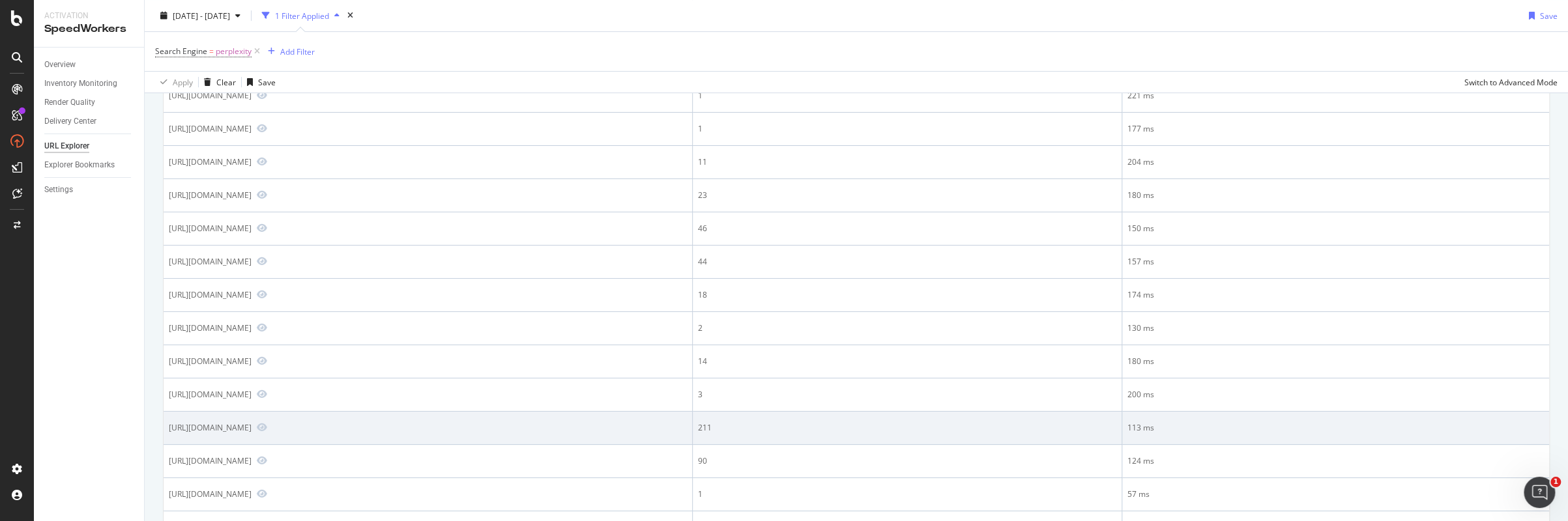
drag, startPoint x: 158, startPoint y: 430, endPoint x: 354, endPoint y: 413, distance: 196.7
click at [268, 415] on td "[URL][DOMAIN_NAME]" at bounding box center [428, 428] width 529 height 33
drag, startPoint x: 168, startPoint y: 425, endPoint x: 379, endPoint y: 415, distance: 211.2
click at [251, 422] on div "[URL][DOMAIN_NAME]" at bounding box center [210, 427] width 83 height 11
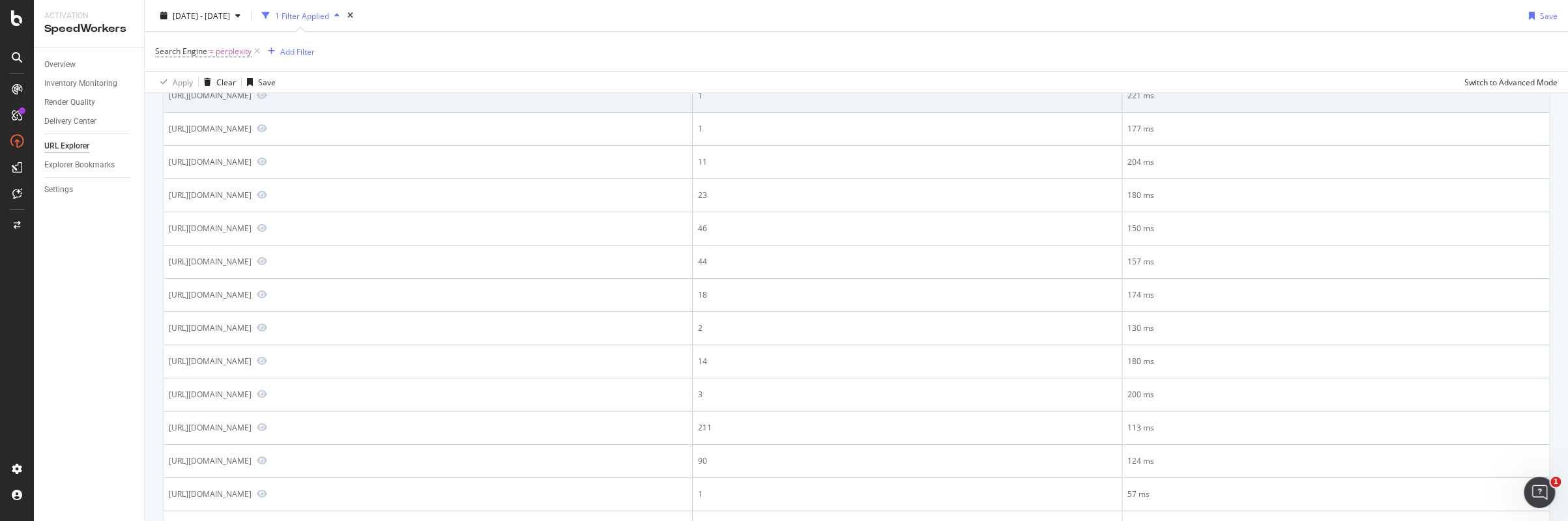
copy div "[URL][DOMAIN_NAME]"
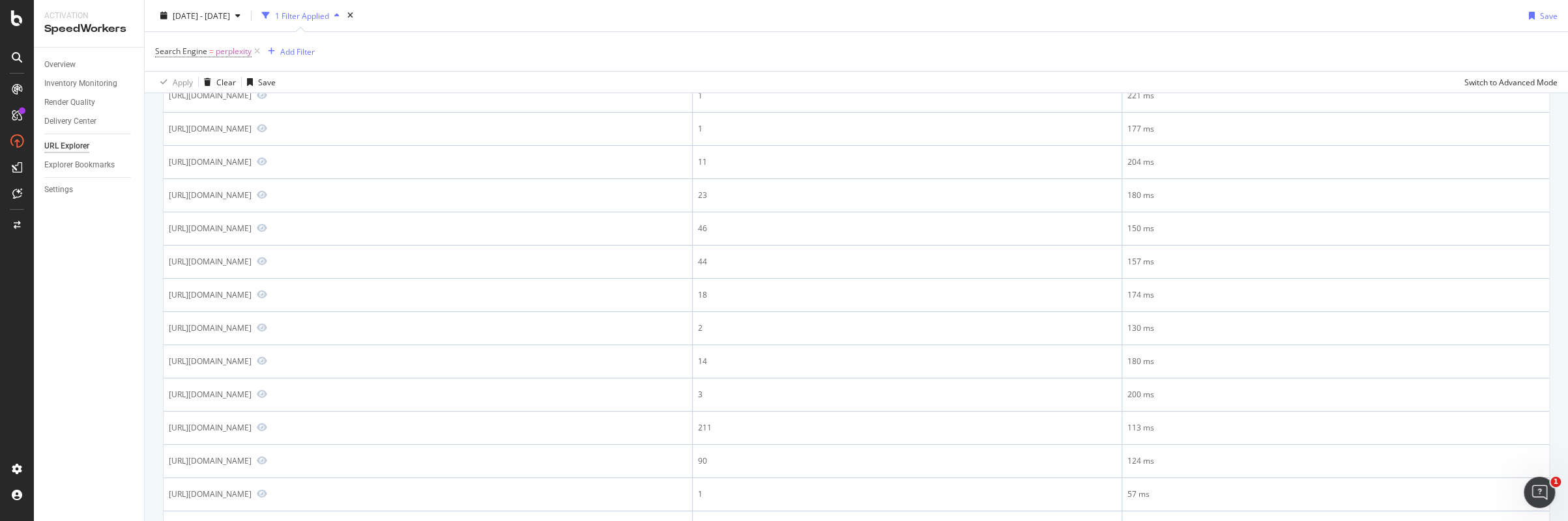
click at [111, 272] on div "Overview Inventory Monitoring Render Quality Delivery Center URL Explorer Explo…" at bounding box center [89, 284] width 110 height 474
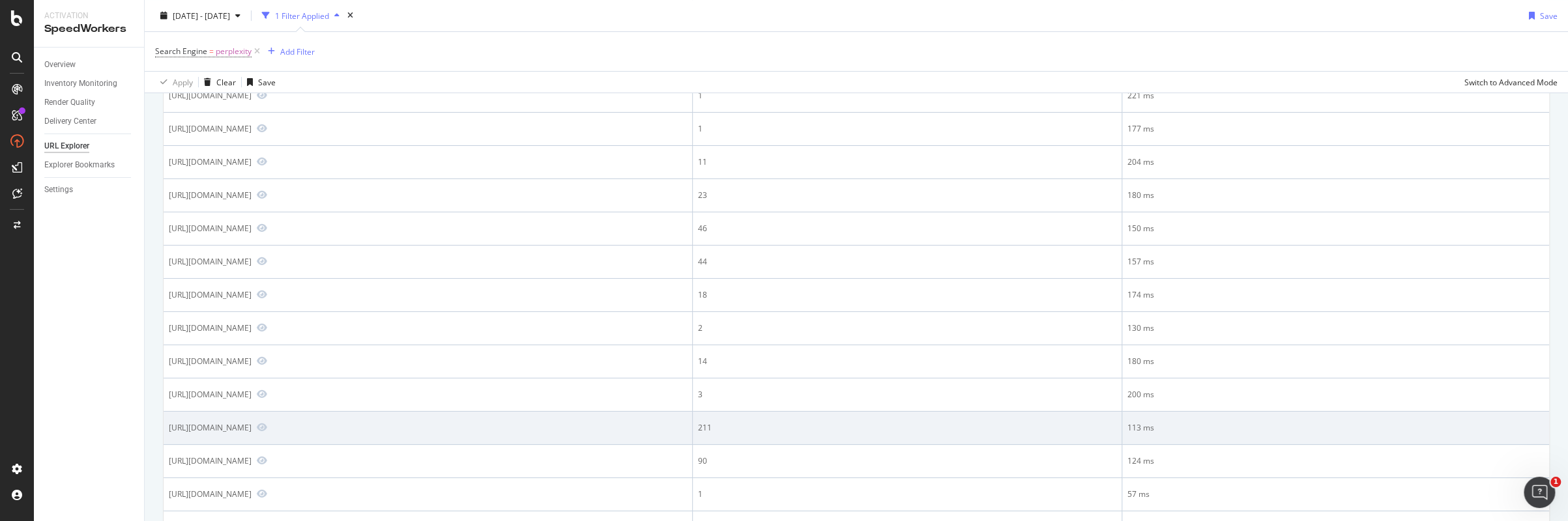
drag, startPoint x: 177, startPoint y: 427, endPoint x: 373, endPoint y: 427, distance: 196.0
click at [251, 428] on div "[URL][DOMAIN_NAME]" at bounding box center [210, 427] width 83 height 11
drag, startPoint x: 380, startPoint y: 427, endPoint x: 169, endPoint y: 428, distance: 211.0
click at [169, 428] on div "[URL][DOMAIN_NAME]" at bounding box center [210, 427] width 83 height 11
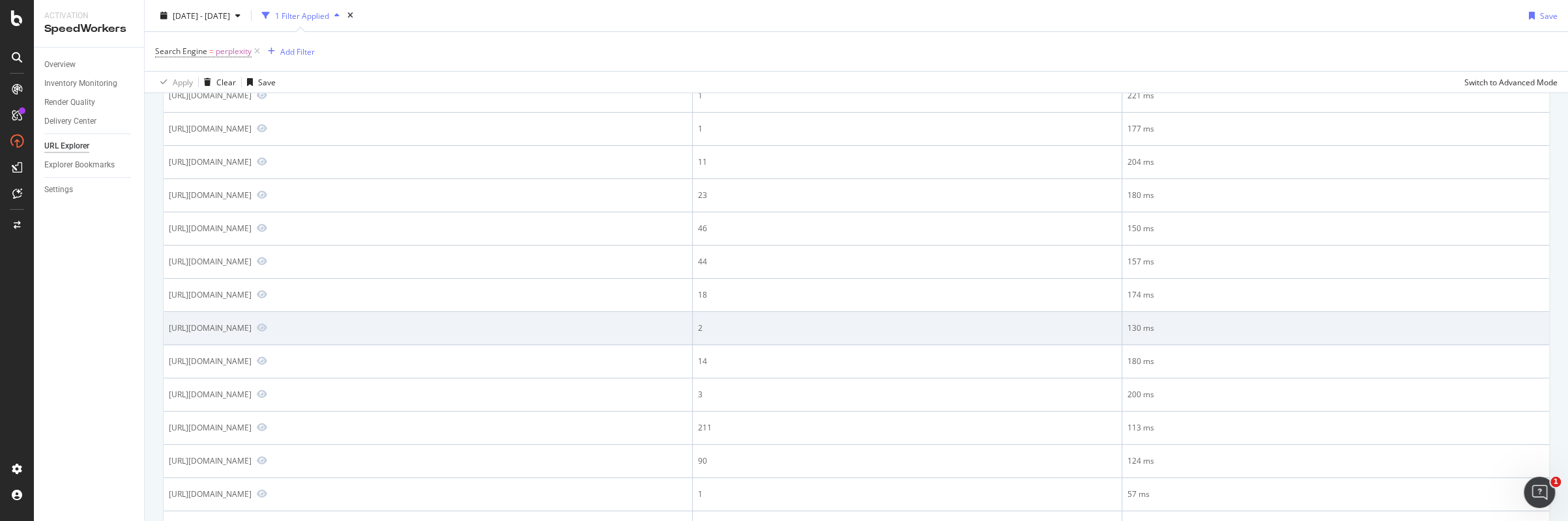
copy div "[URL][DOMAIN_NAME]"
